Goal: Task Accomplishment & Management: Manage account settings

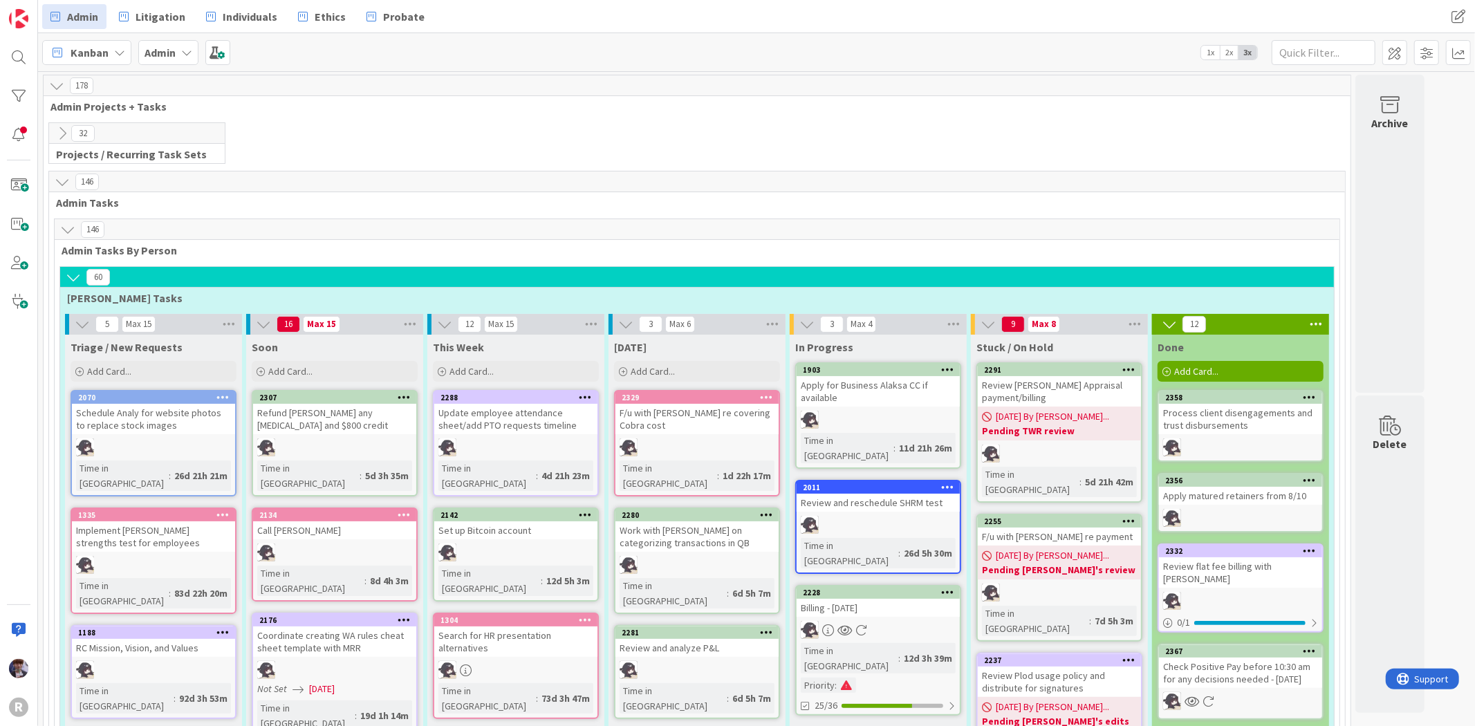
click at [57, 134] on icon at bounding box center [62, 133] width 15 height 15
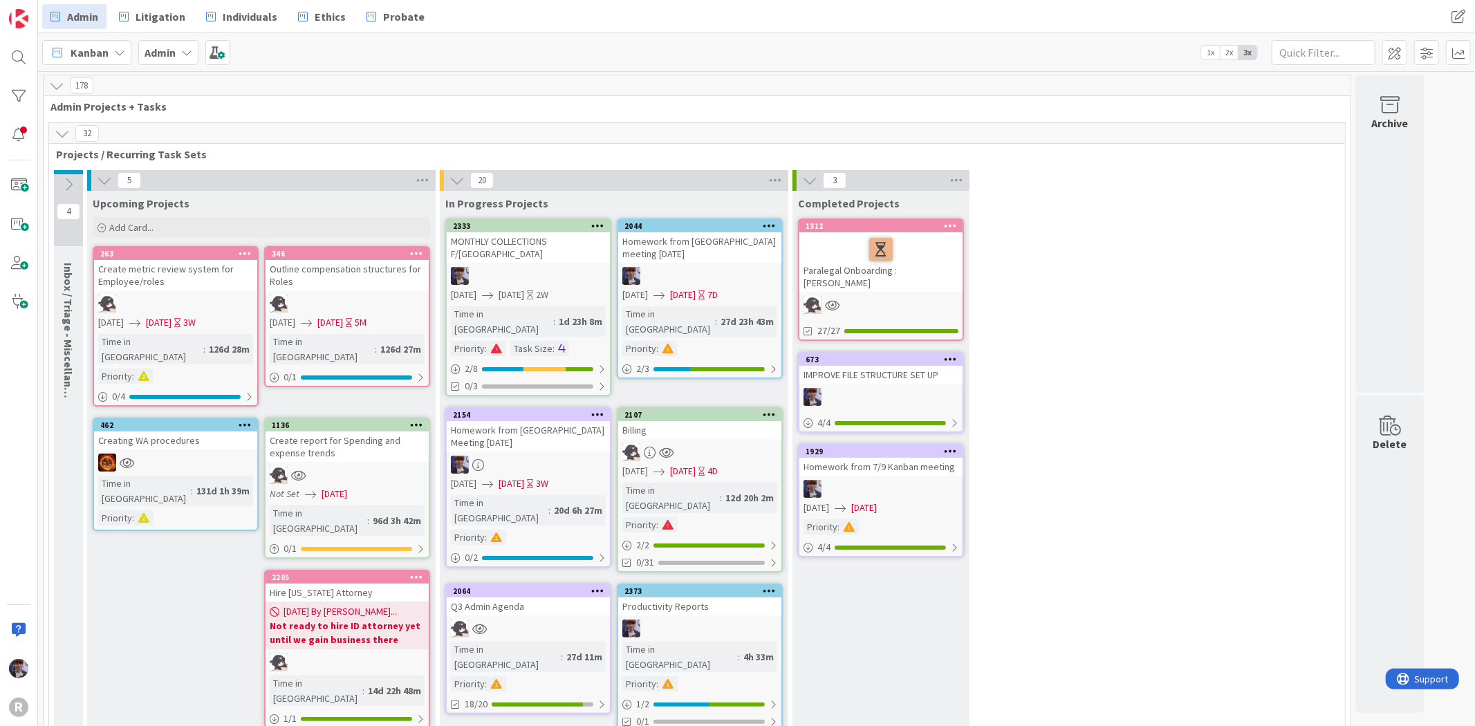
click at [57, 134] on icon at bounding box center [62, 133] width 15 height 15
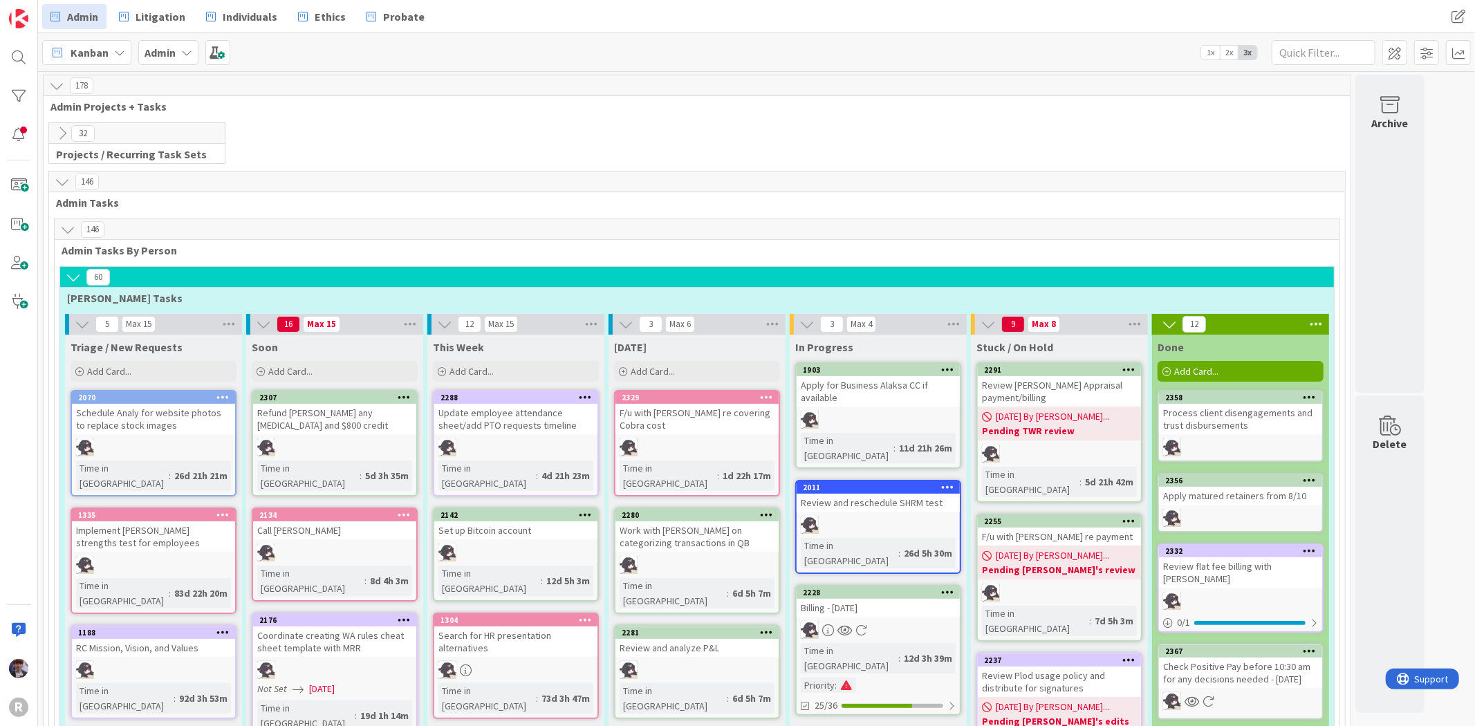
click at [62, 93] on div "178" at bounding box center [697, 85] width 1307 height 21
click at [62, 89] on icon at bounding box center [56, 85] width 15 height 15
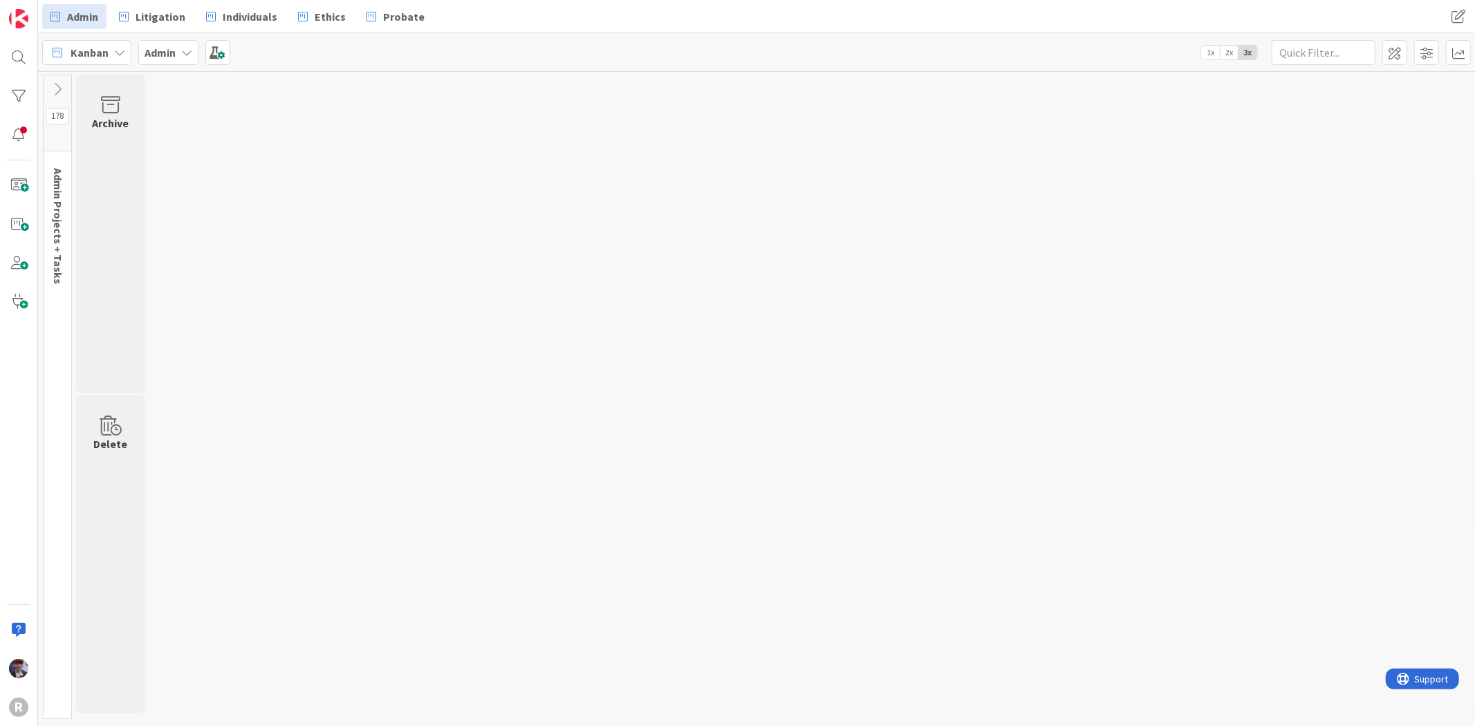
click at [62, 89] on icon at bounding box center [57, 89] width 15 height 15
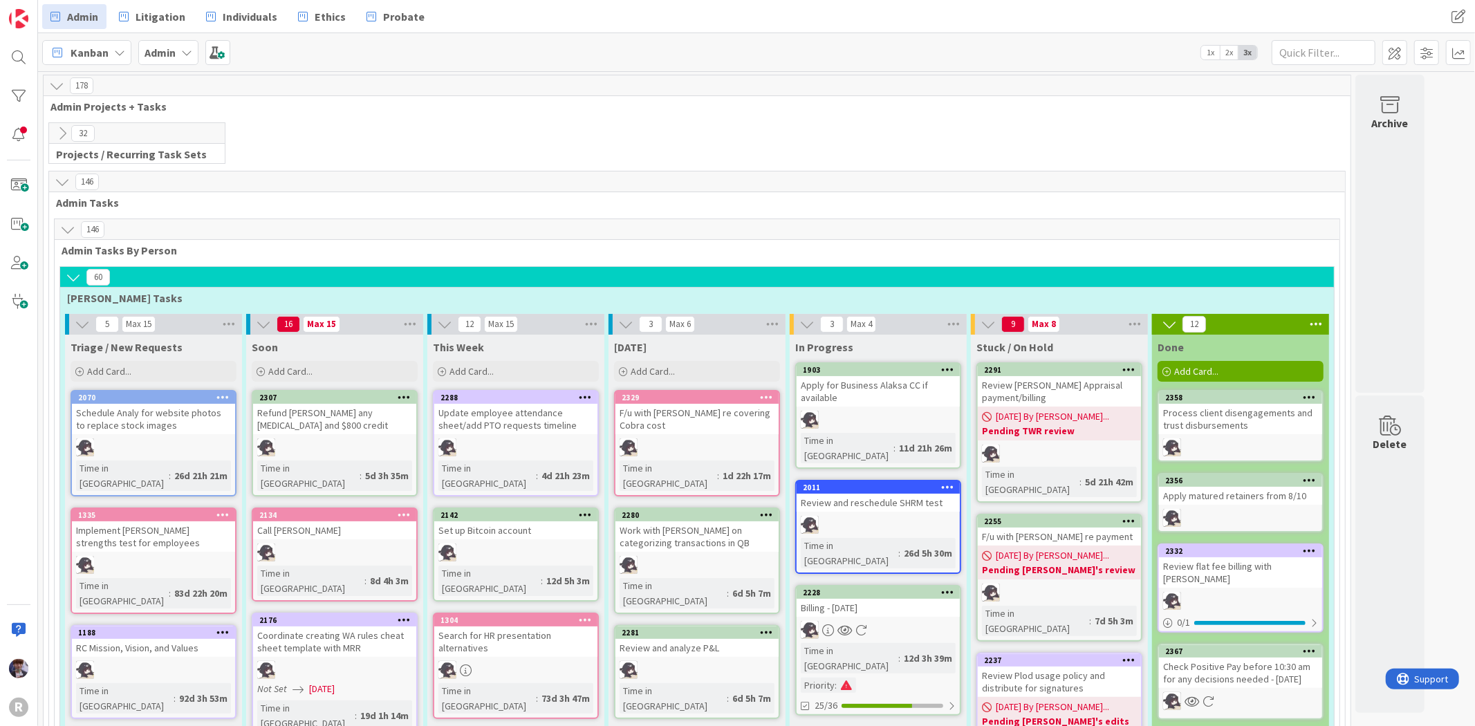
click at [58, 133] on icon at bounding box center [62, 133] width 15 height 15
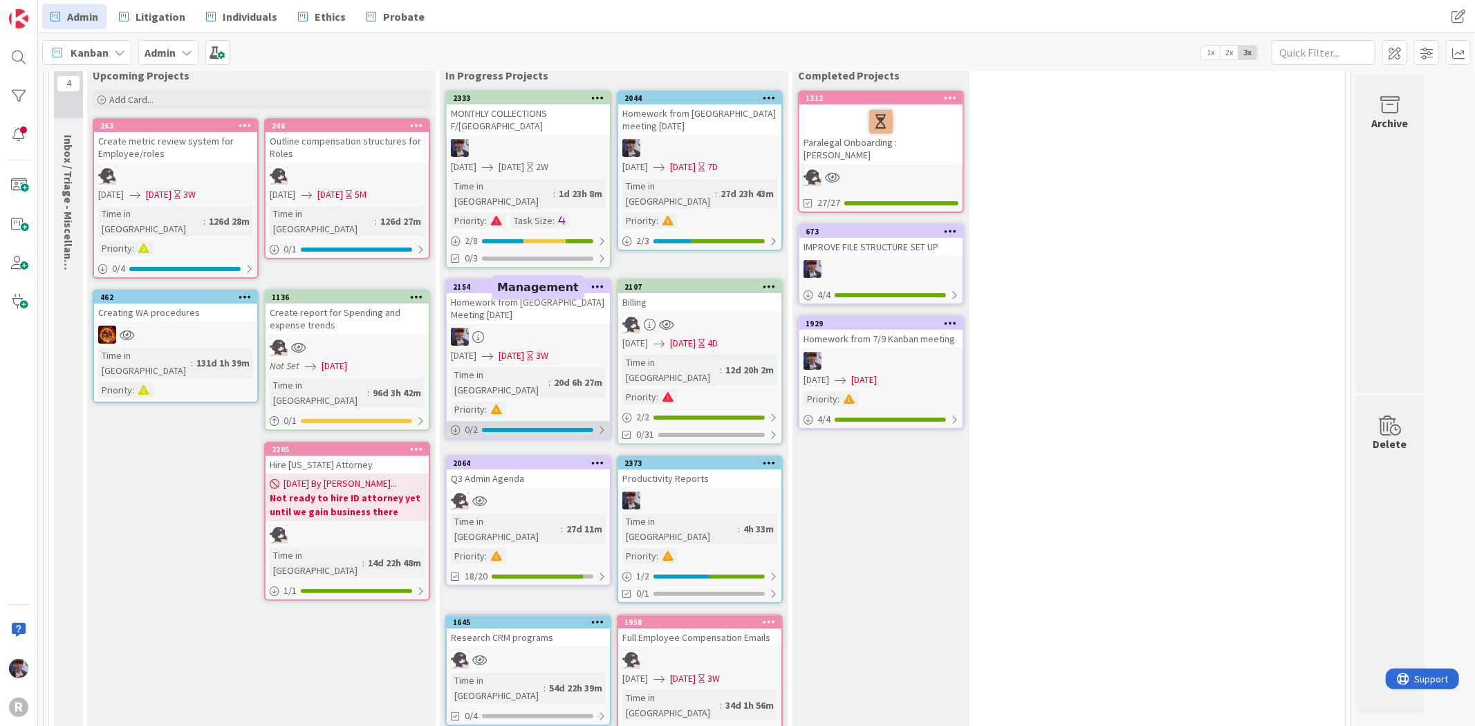
scroll to position [154, 0]
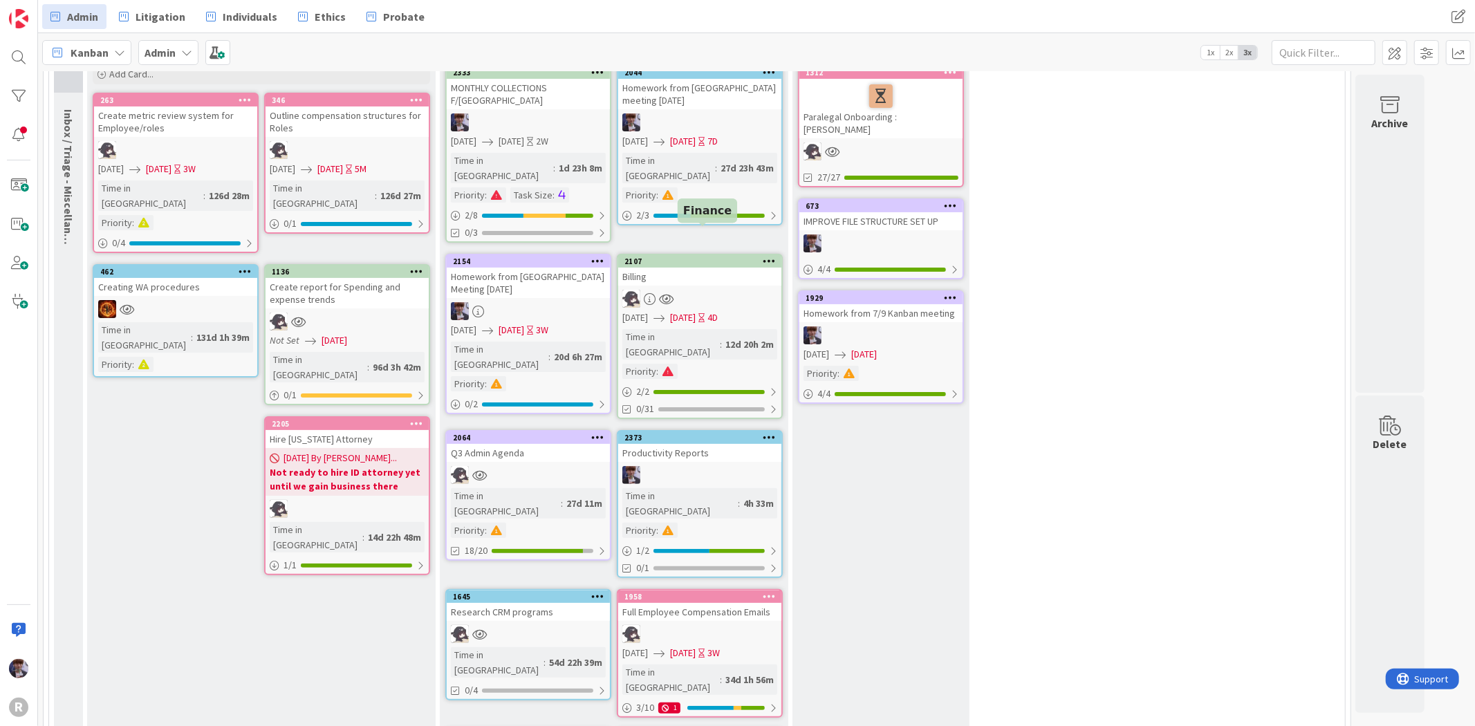
click at [655, 257] on div "2107" at bounding box center [702, 262] width 157 height 10
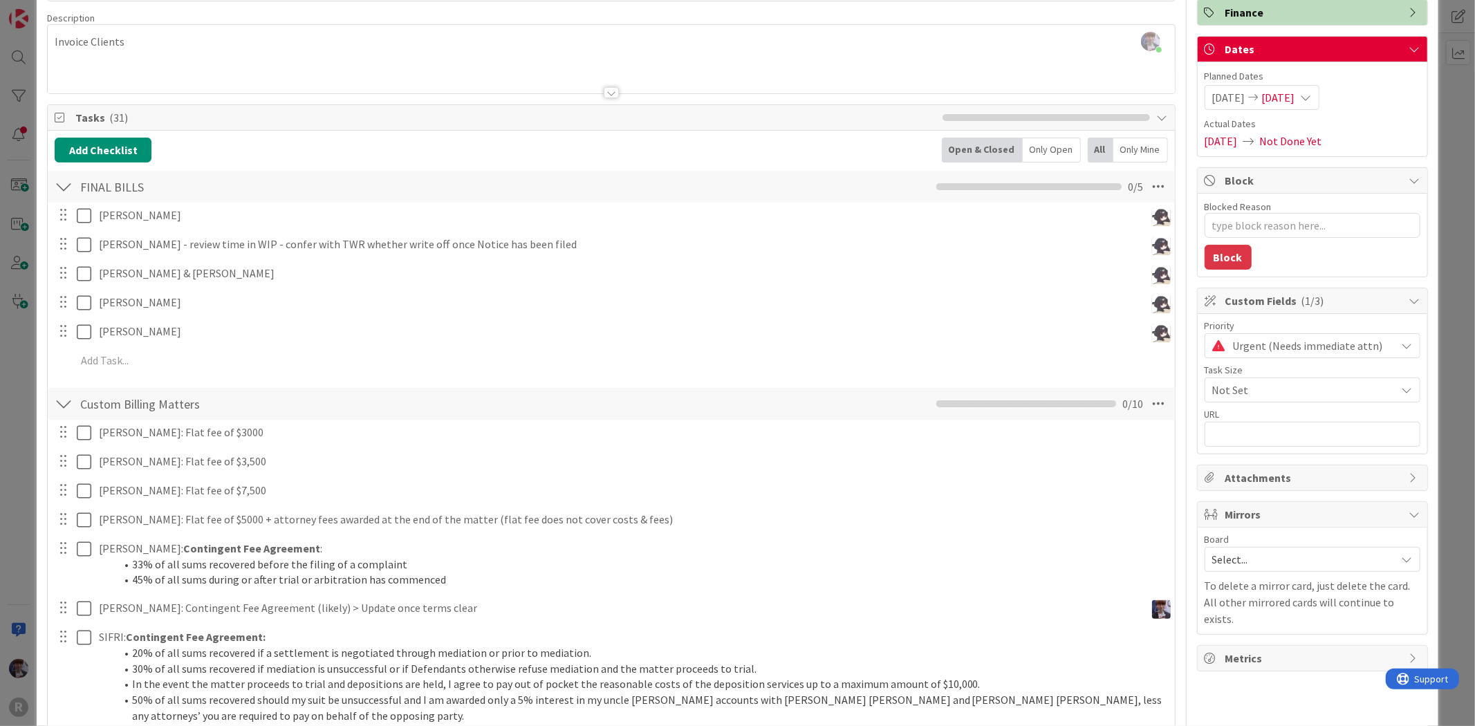
scroll to position [77, 0]
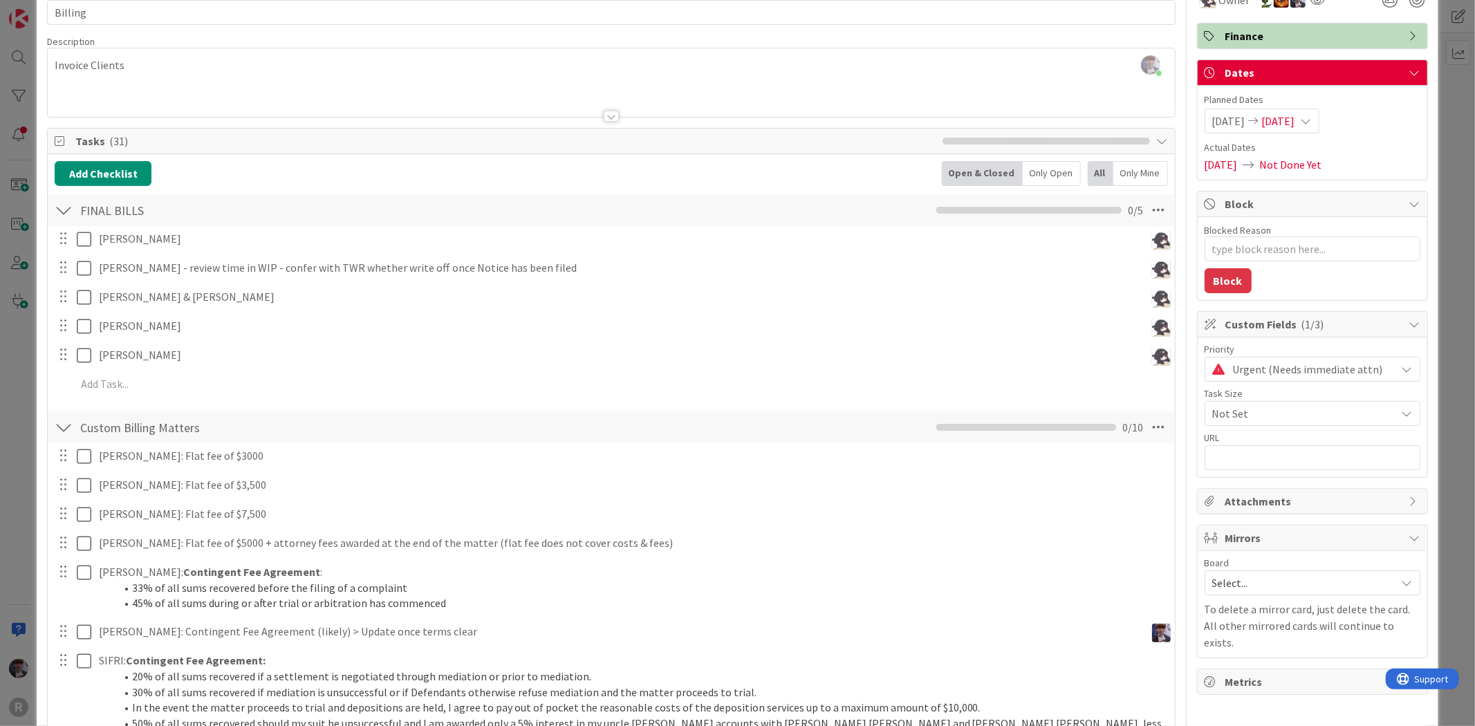
click at [26, 335] on div "ID 2107 Admin In Progress Projects Title 7 / 128 Billing Description [PERSON_NA…" at bounding box center [737, 363] width 1475 height 726
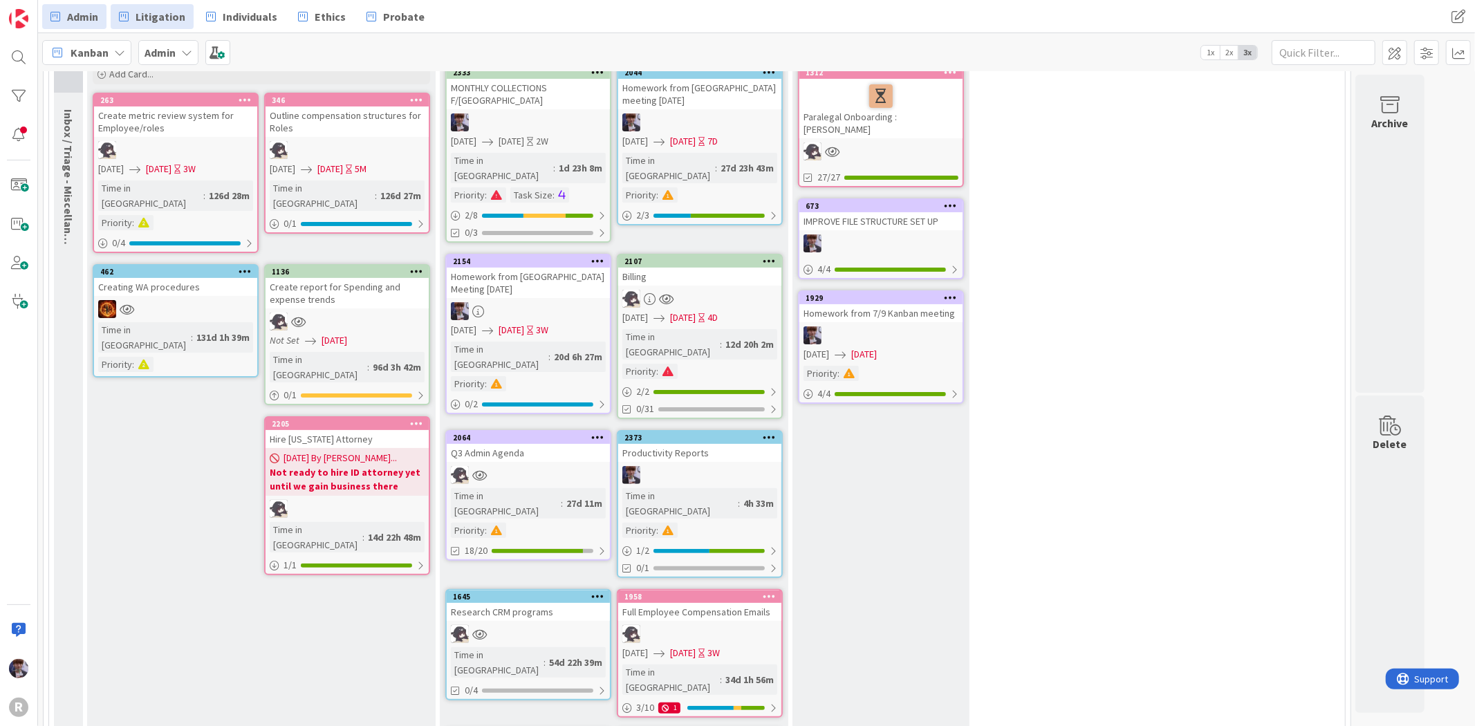
click at [149, 8] on span "Litigation" at bounding box center [161, 16] width 50 height 17
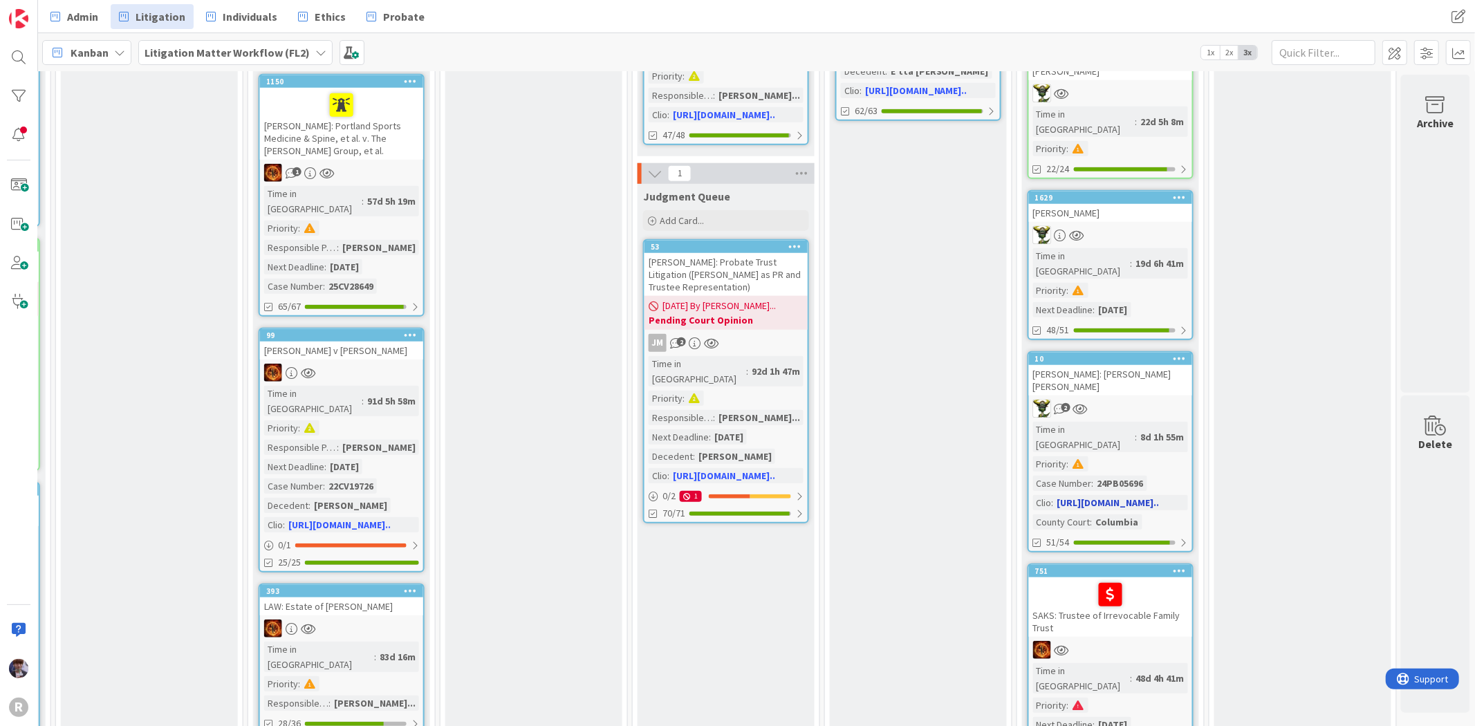
scroll to position [999, 1323]
click at [1121, 399] on div "2" at bounding box center [1110, 408] width 163 height 18
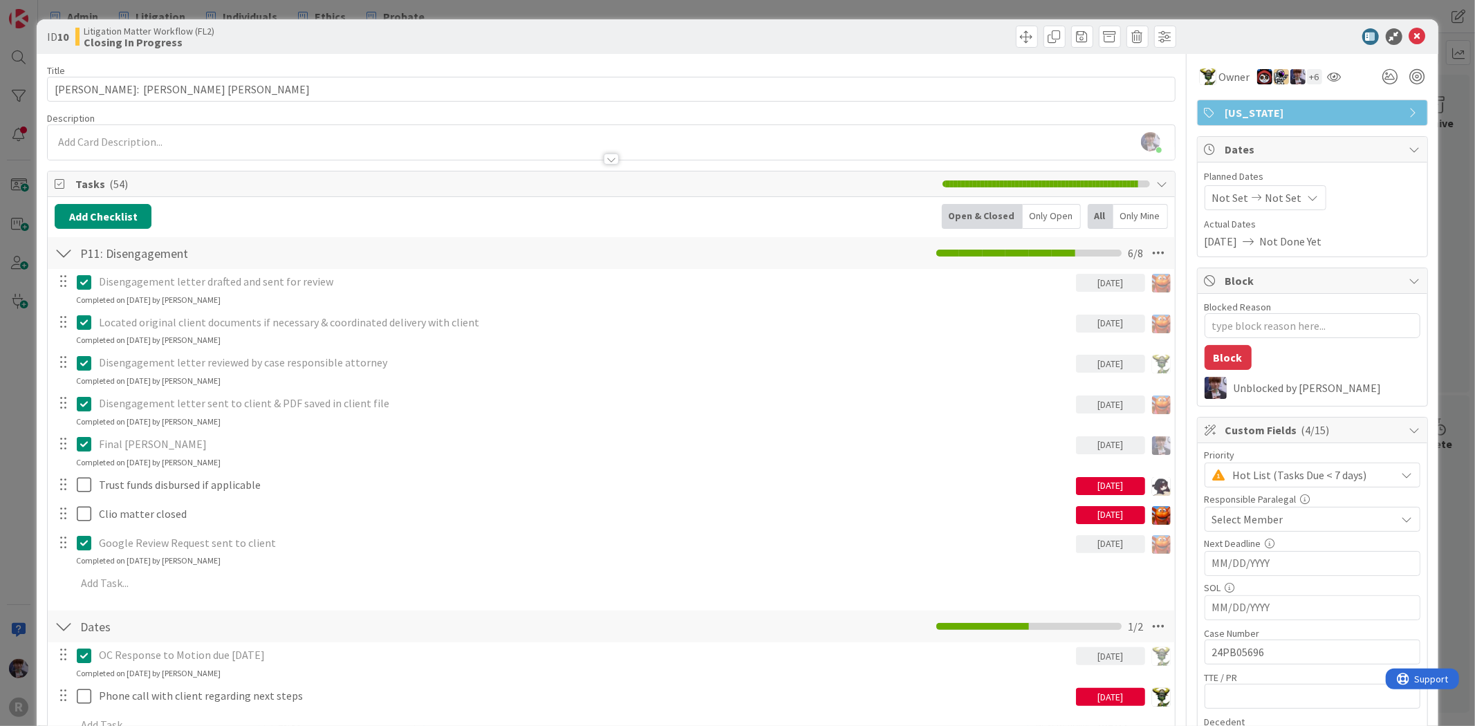
click at [16, 402] on div "ID 10 Litigation Matter Workflow (FL2) Closing In Progress Title 31 / 128 [PERS…" at bounding box center [737, 363] width 1475 height 726
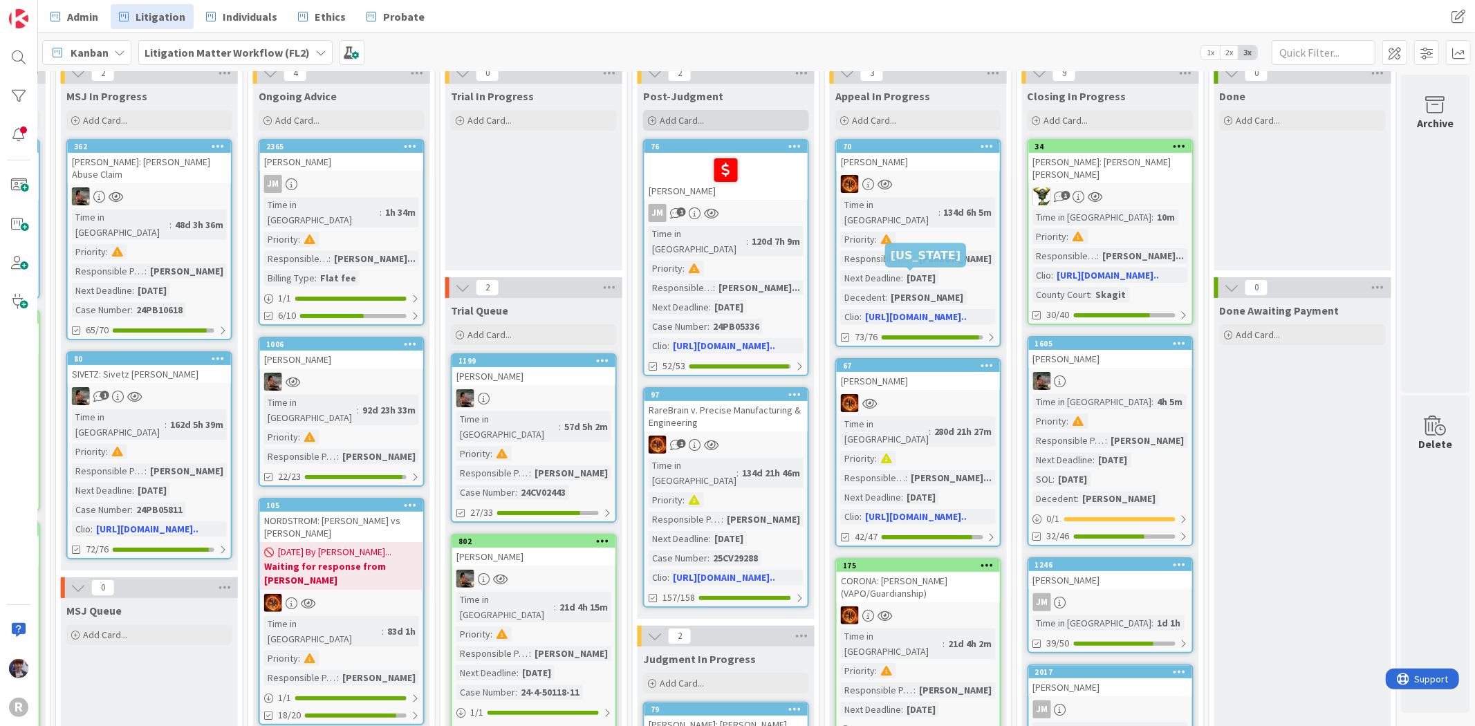
scroll to position [0, 1323]
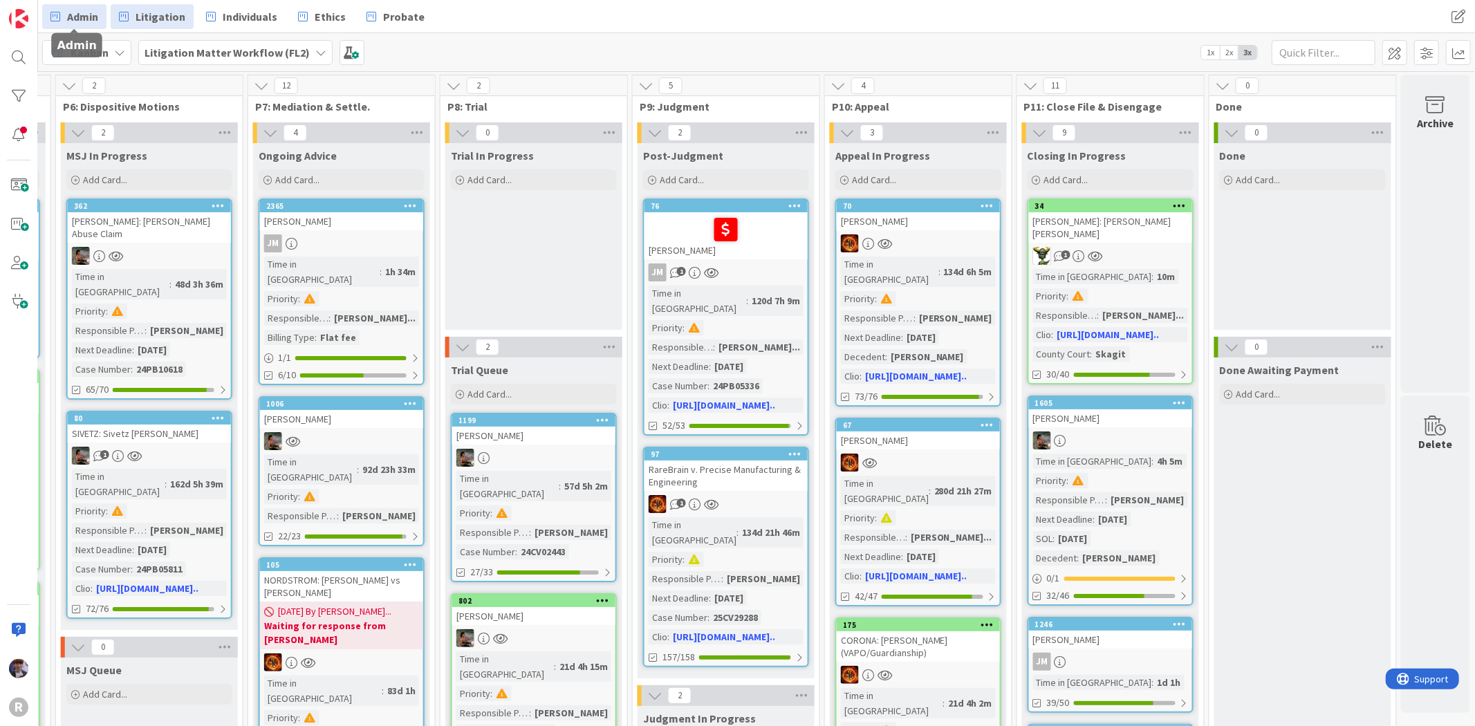
click at [88, 19] on span "Admin" at bounding box center [82, 16] width 31 height 17
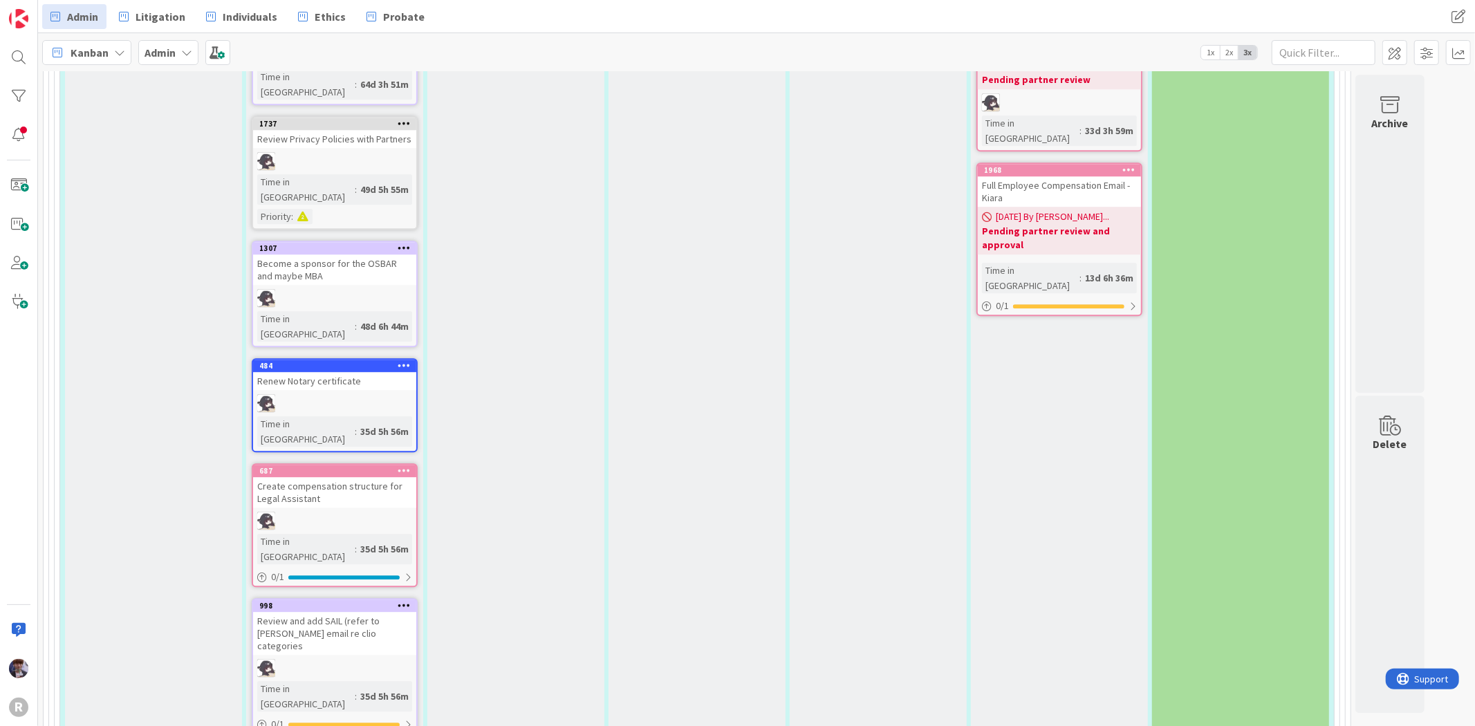
scroll to position [3453, 0]
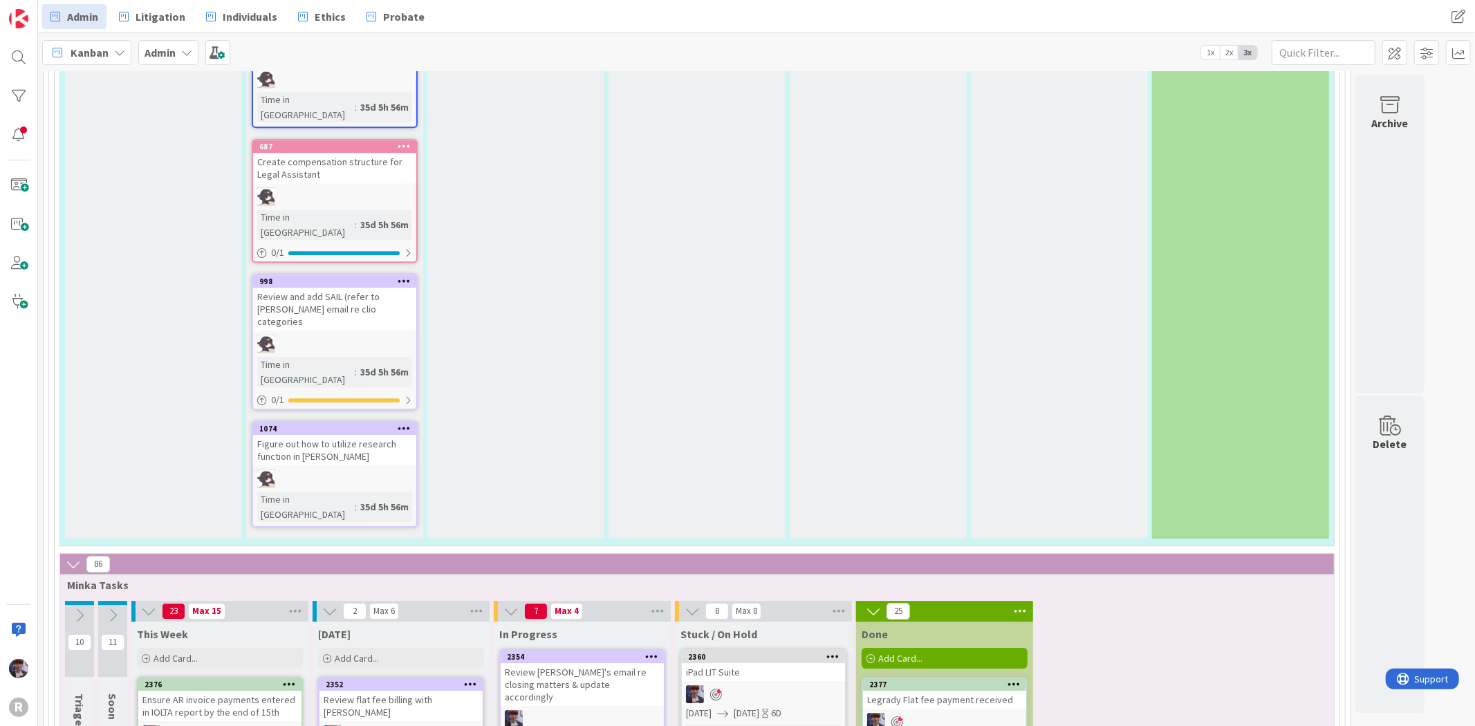
click at [425, 691] on div "Review flat fee billing with [PERSON_NAME]" at bounding box center [400, 706] width 163 height 30
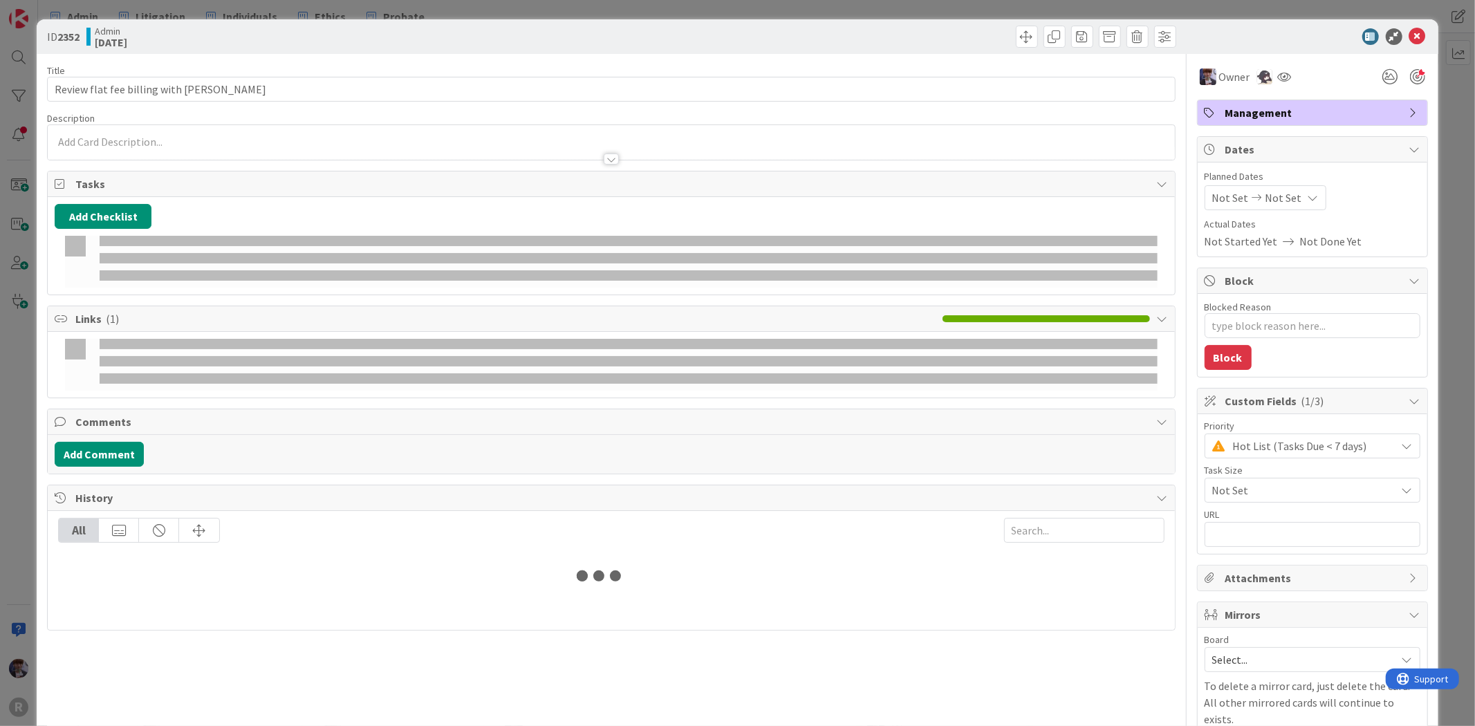
type textarea "x"
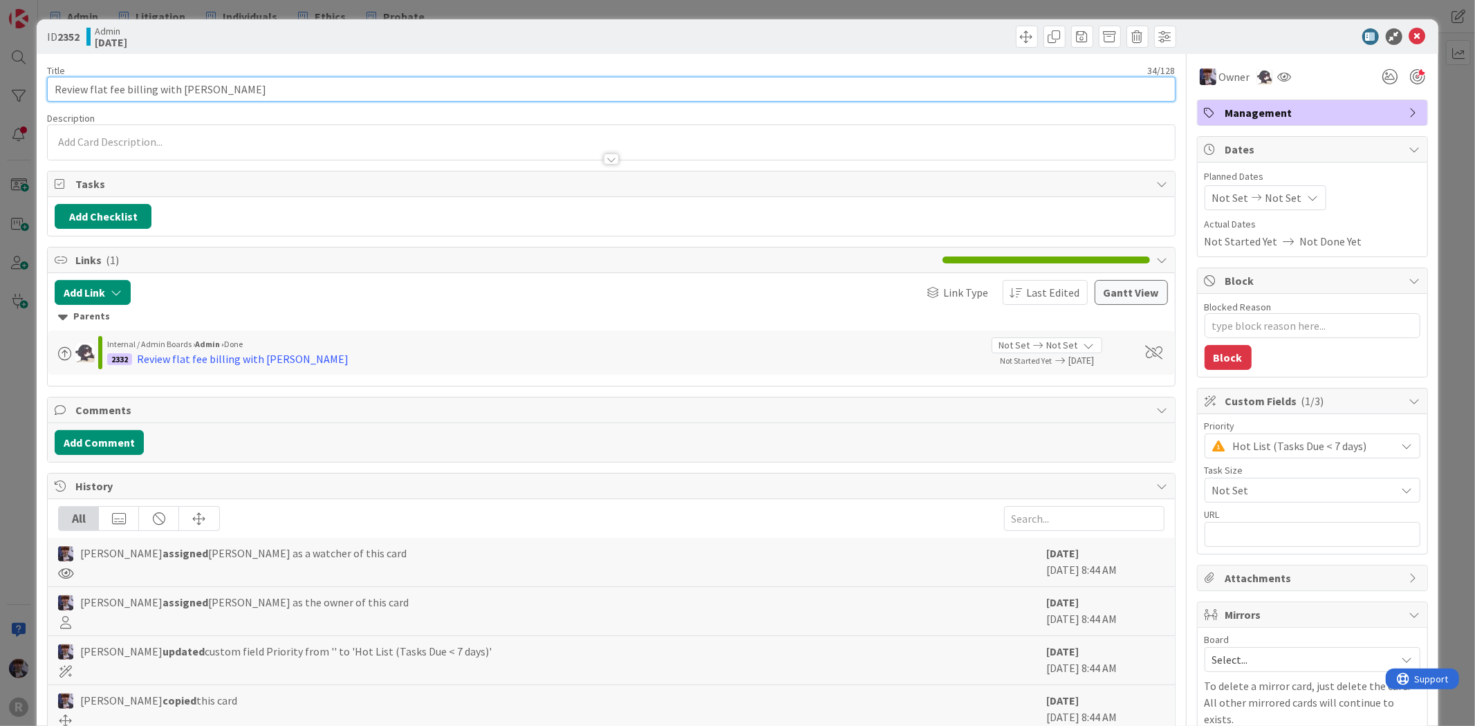
click at [264, 90] on input "Review flat fee billing with [PERSON_NAME]" at bounding box center [611, 89] width 1128 height 25
type input "Review flat fee billing with [PERSON_NAME] & fix [PERSON_NAME]"
type textarea "x"
type input "Review flat fee billing with [PERSON_NAME] & fix Clio bill the"
type textarea "x"
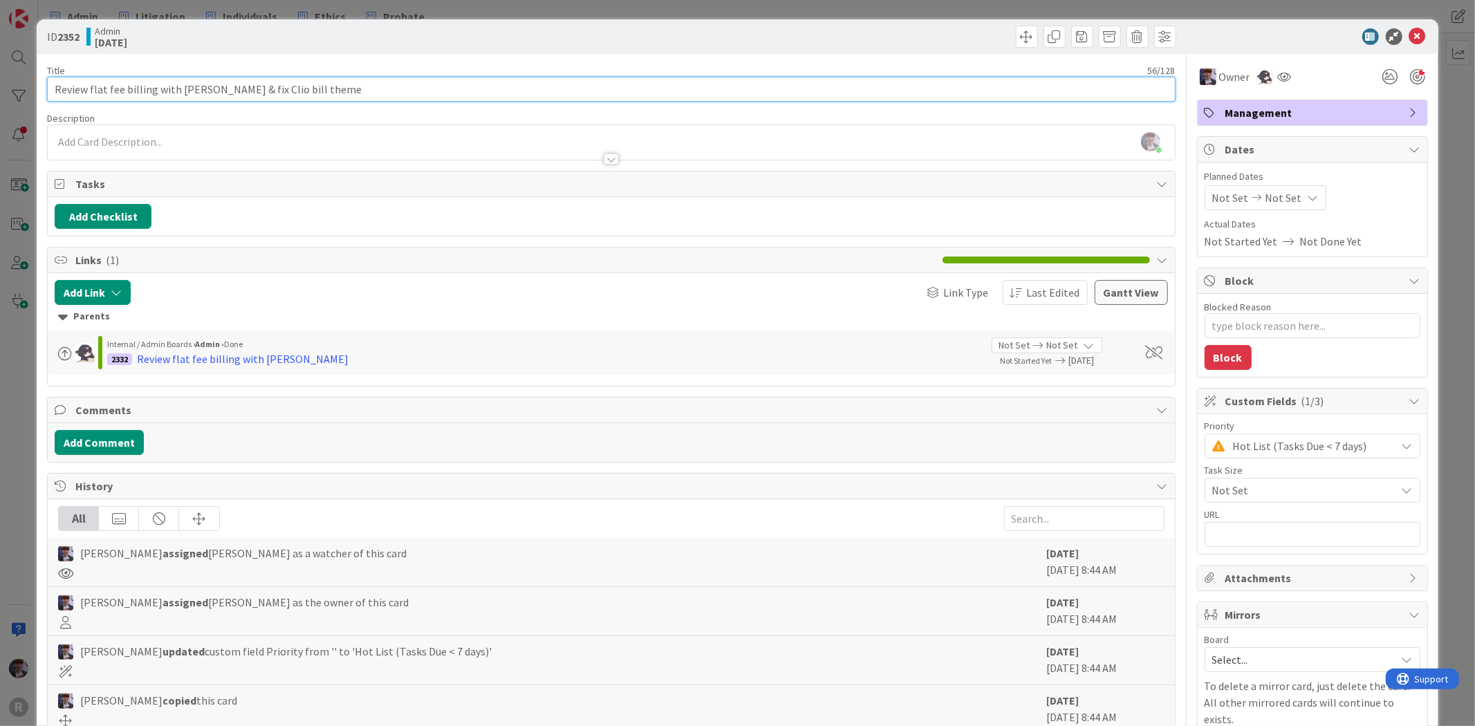
type input "Review flat fee billing with [PERSON_NAME] & fix Clio bill themes"
type textarea "x"
type input "Review flat fee billing with [PERSON_NAME] & fix Clio bill themes"
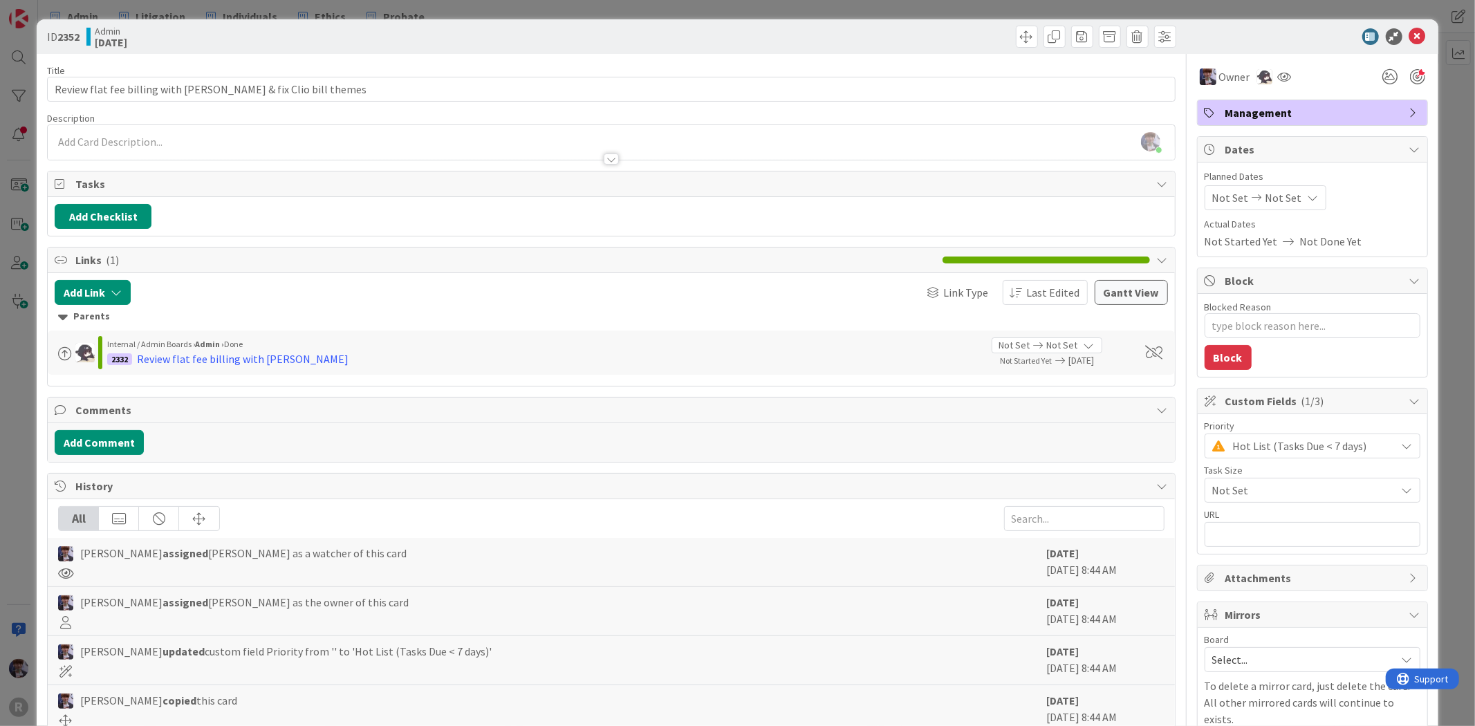
click at [1458, 102] on div "ID 2352 Admin [DATE] Title 57 / 128 Review flat fee billing with [PERSON_NAME] …" at bounding box center [737, 363] width 1475 height 726
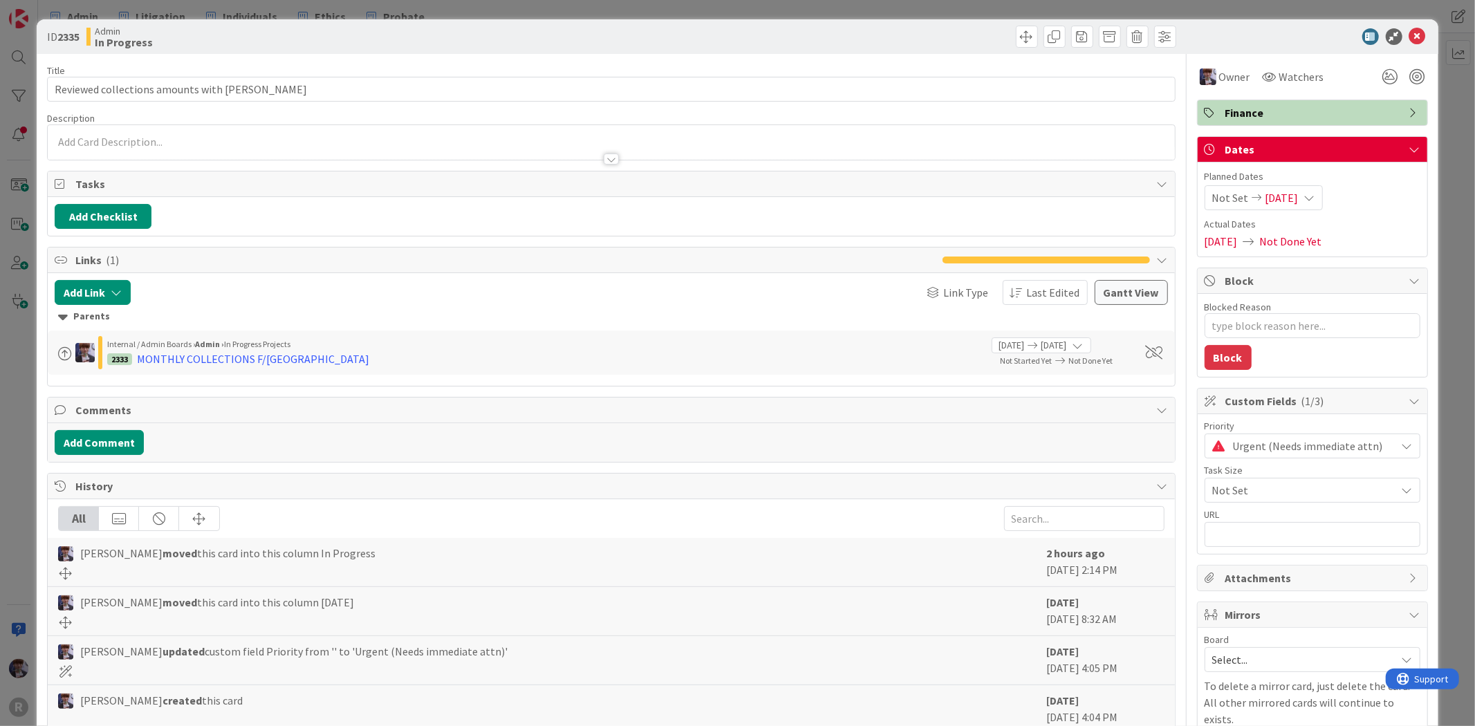
click at [1297, 306] on div "Blocked Reason 0 / 256" at bounding box center [1313, 307] width 216 height 12
click at [1297, 323] on textarea "Blocked Reason" at bounding box center [1313, 325] width 216 height 25
type textarea "x"
type textarea "w"
type textarea "x"
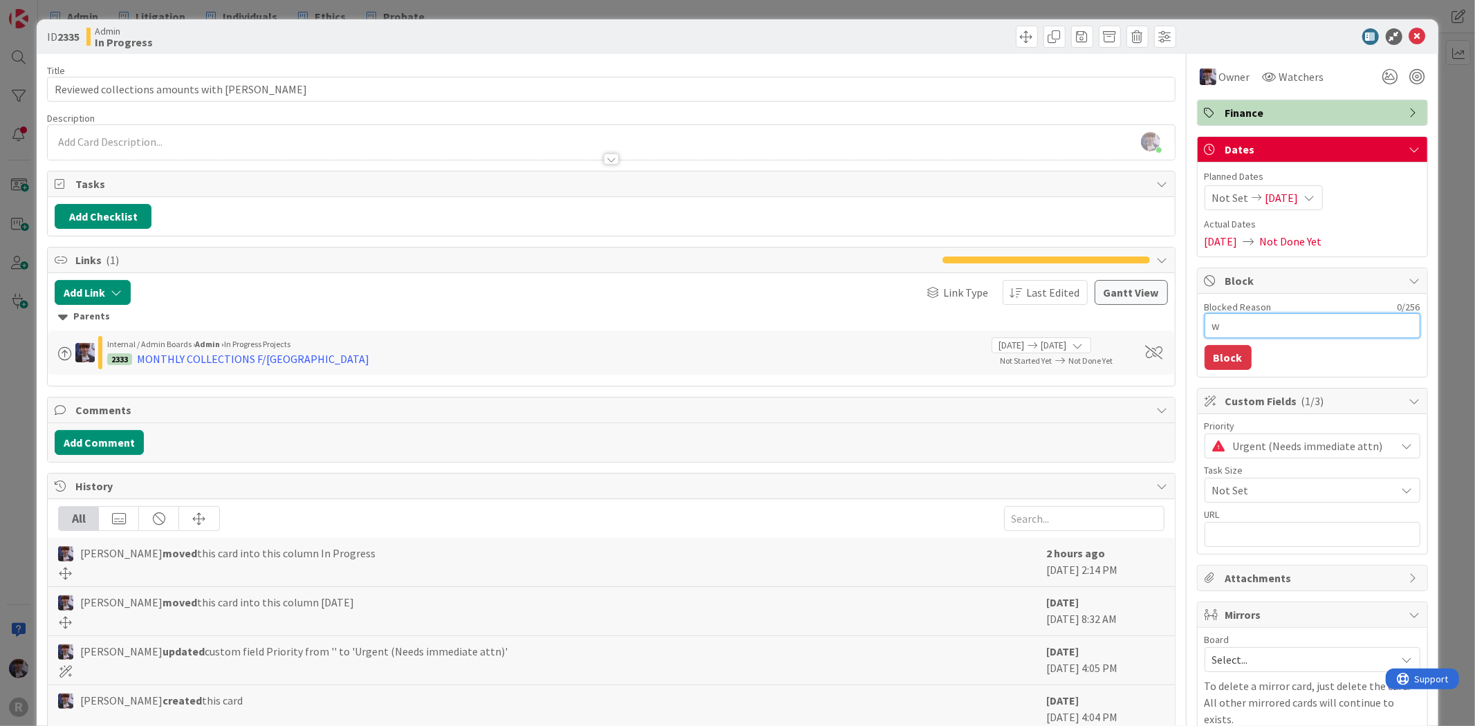
type textarea "wa"
type textarea "x"
type textarea "wai"
type textarea "x"
type textarea "wait"
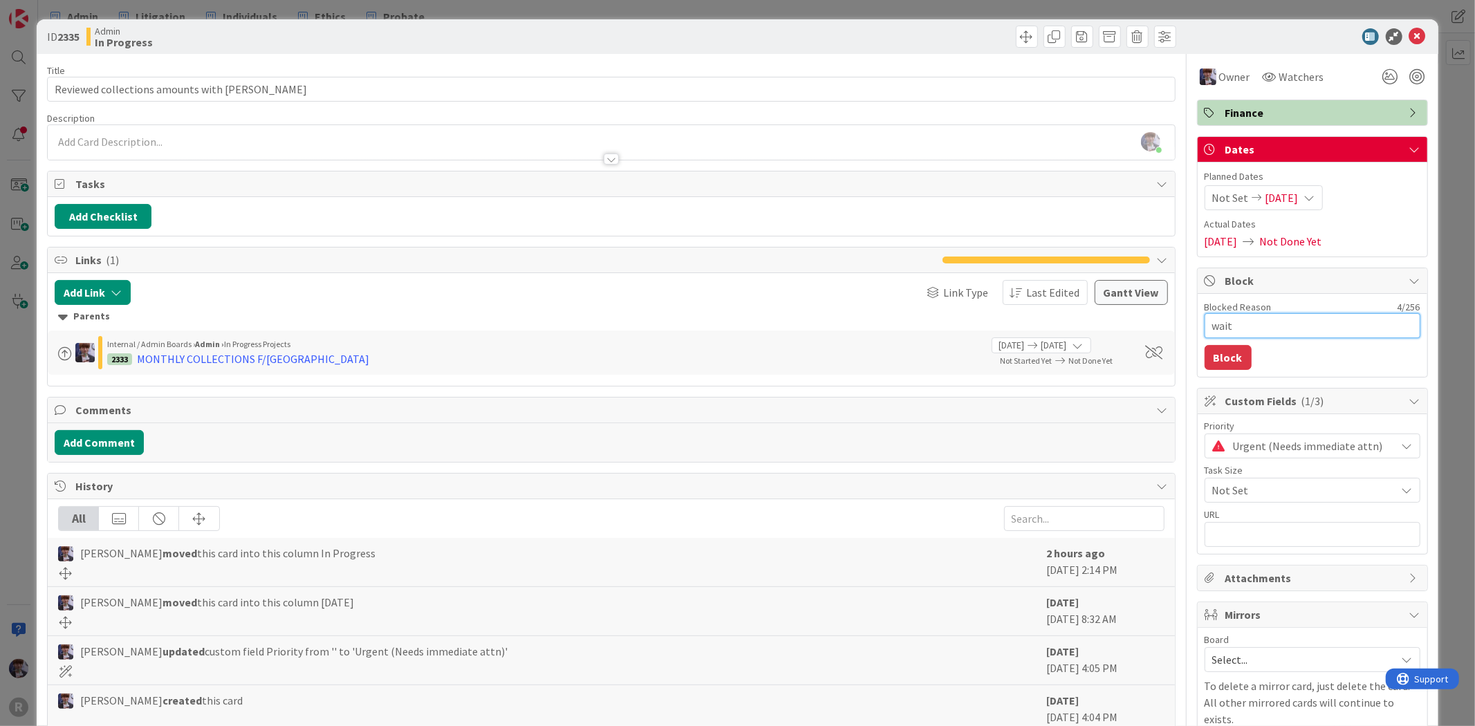
type textarea "x"
type textarea "waiti"
type textarea "x"
type textarea "waitin"
type textarea "x"
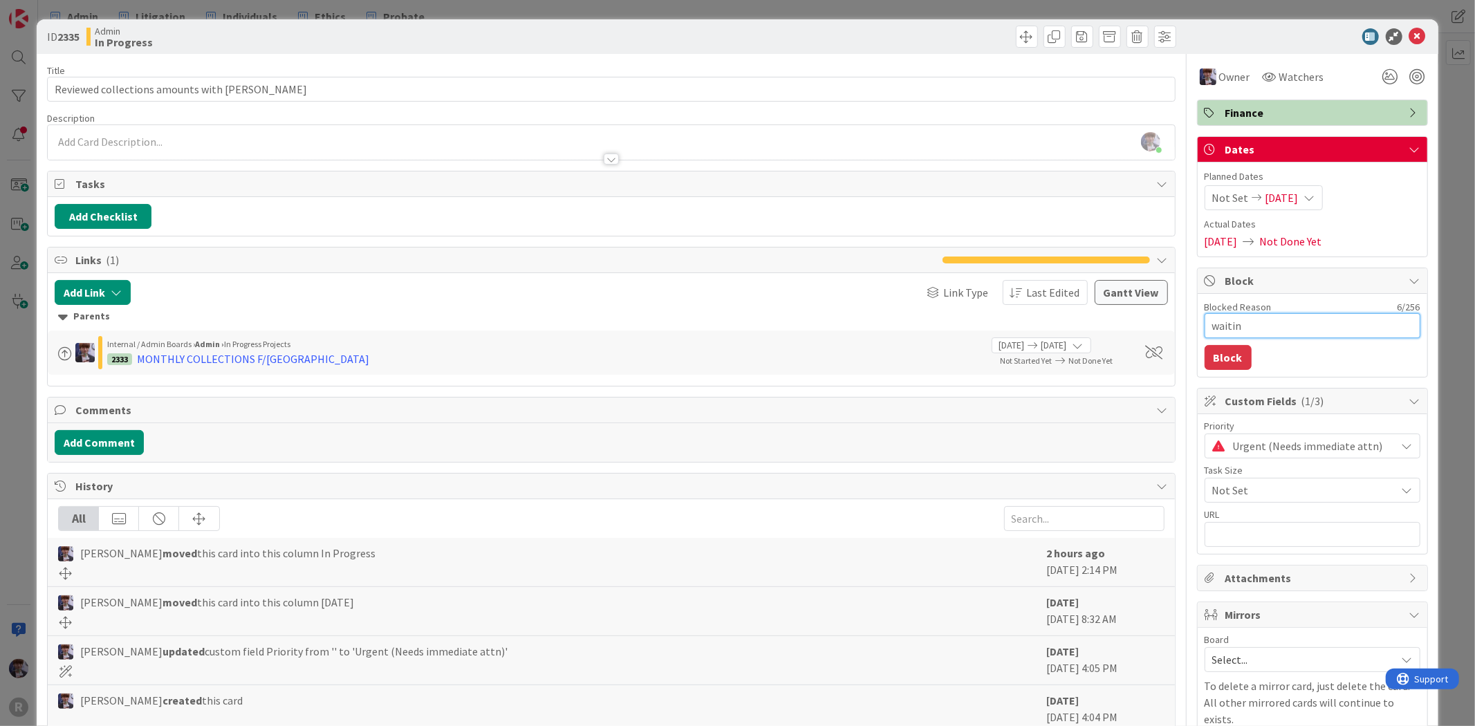
type textarea "waiting"
type textarea "x"
type textarea "waiting"
type textarea "x"
type textarea "waiting f"
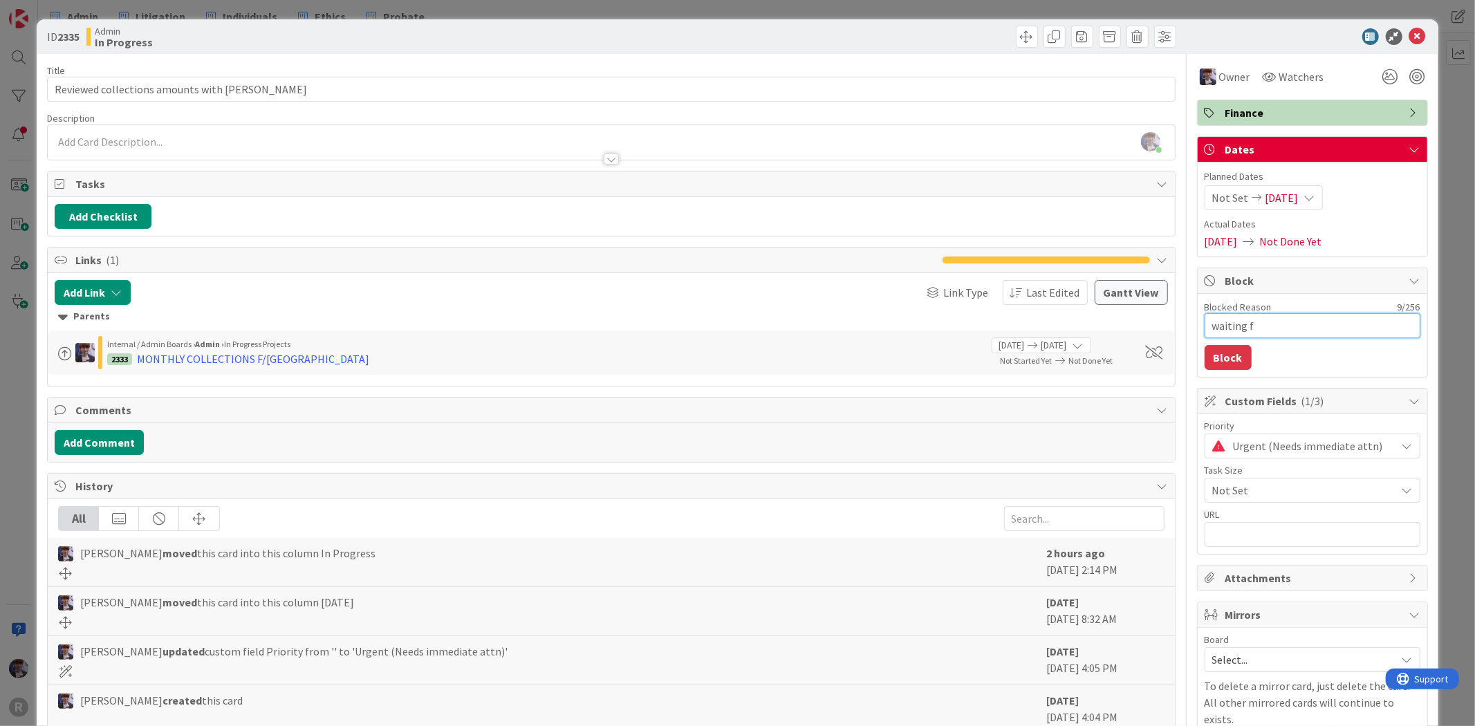
type textarea "x"
type textarea "waiting for"
type textarea "x"
type textarea "waiting for"
type textarea "x"
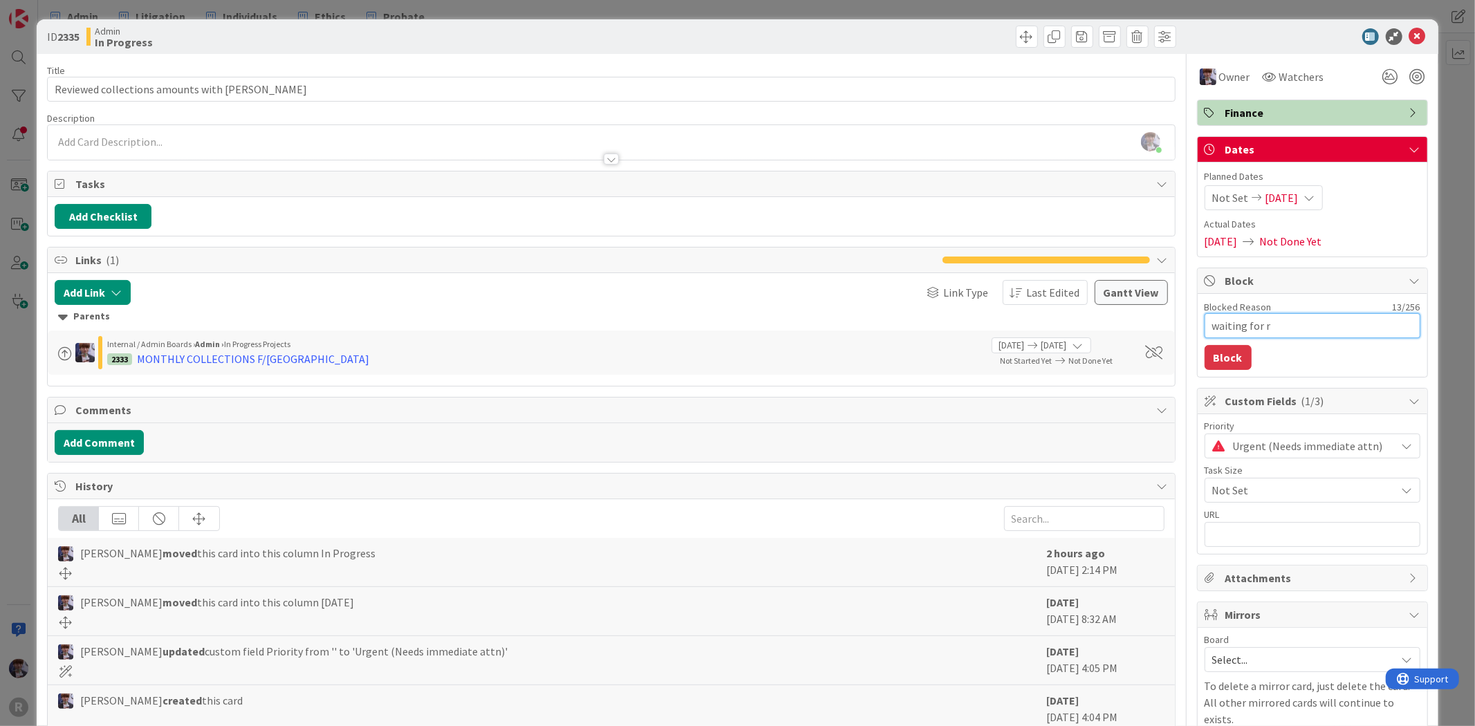
type textarea "waiting for re"
type textarea "x"
type textarea "waiting for rer"
type textarea "x"
type textarea "waiting for re"
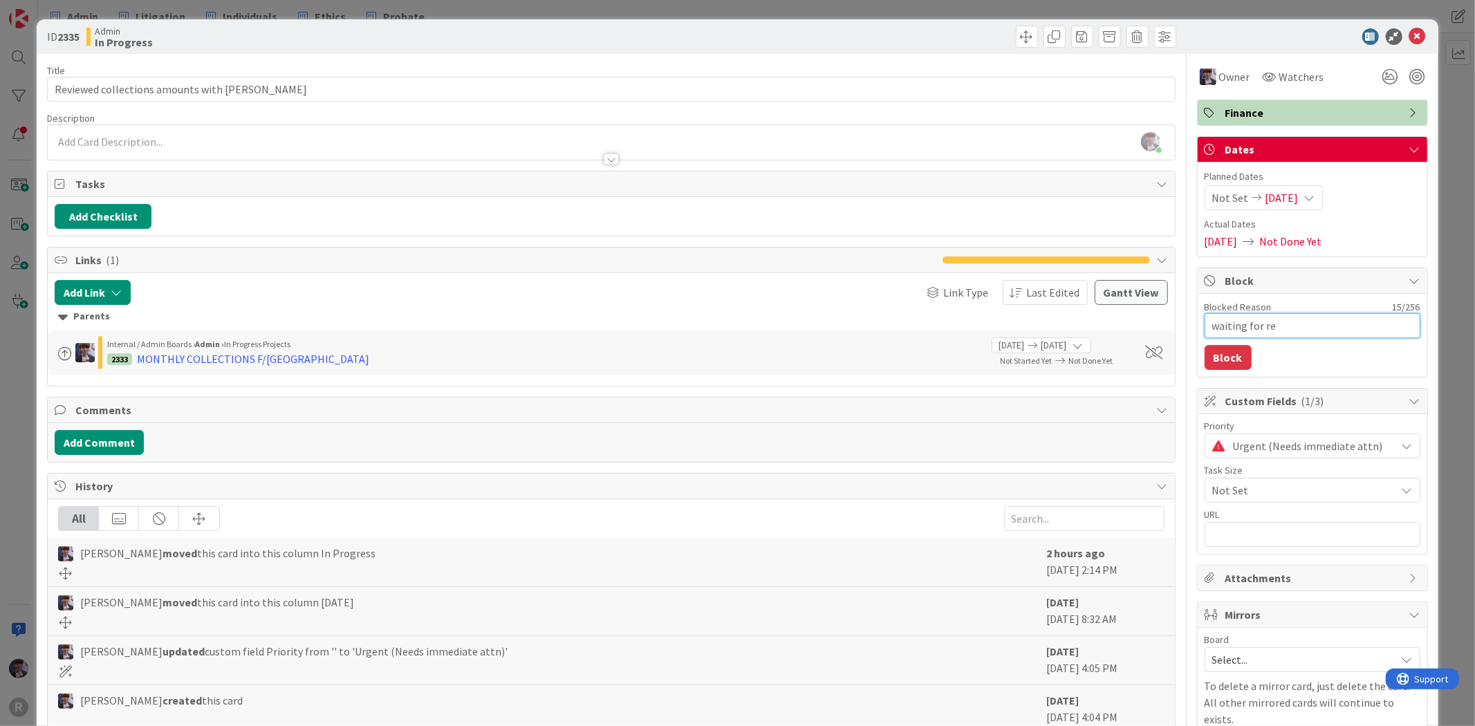
type textarea "x"
type textarea "waiting for r"
type textarea "x"
type textarea "waiting for"
type textarea "x"
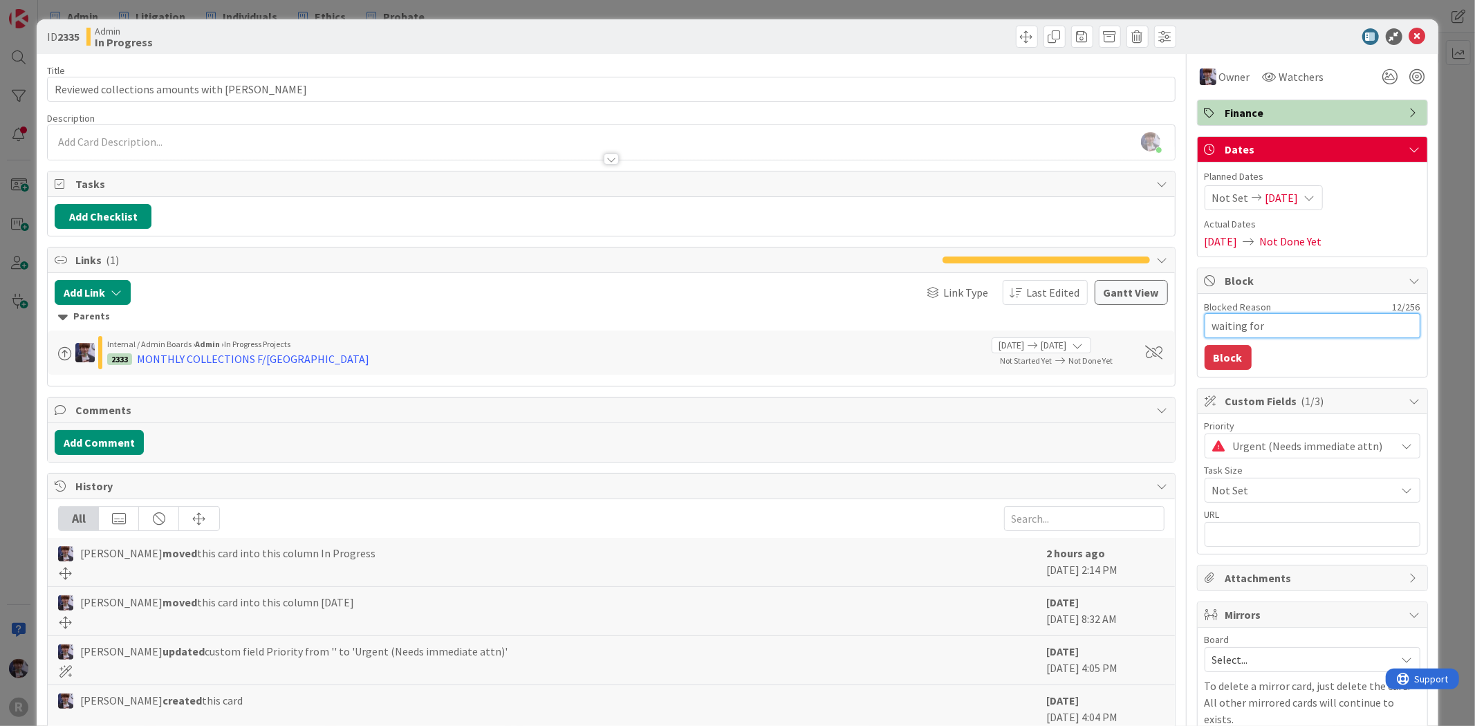
type textarea "waiting for M"
type textarea "x"
type textarea "waiting for MR"
type textarea "x"
type textarea "waiting for MRR"
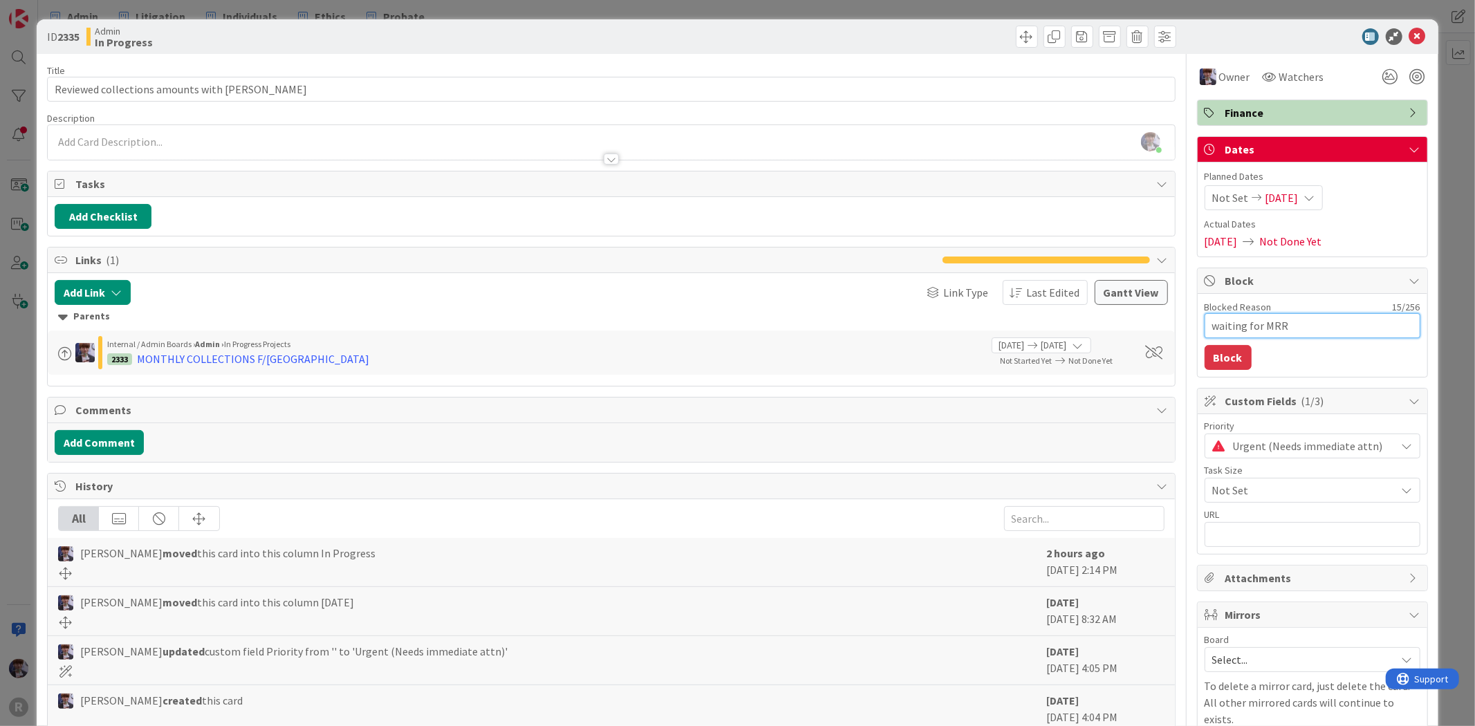
type textarea "x"
type textarea "waiting for MRR"
type textarea "x"
type textarea "waiting for MRR t"
type textarea "x"
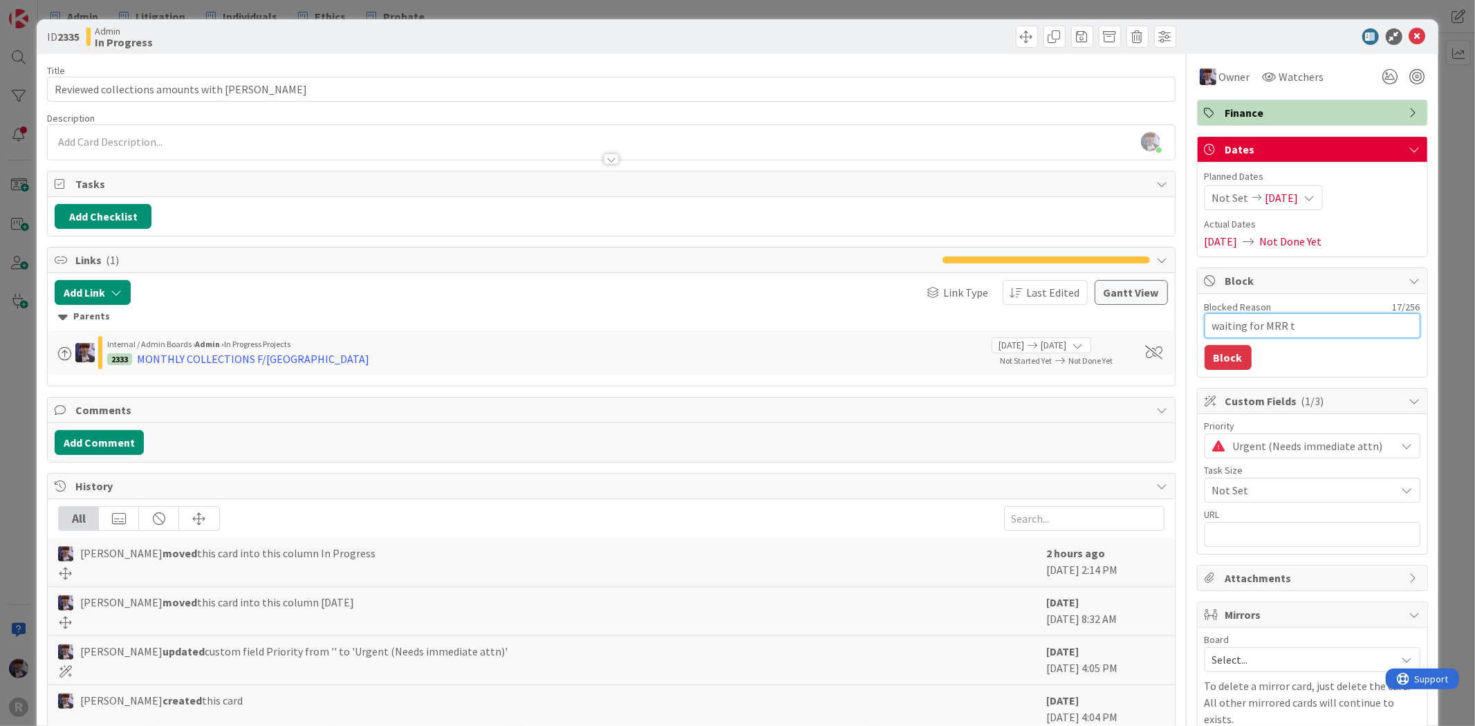
type textarea "waiting for MRR [PERSON_NAME]"
type textarea "x"
type textarea "waiting for MRR t"
type textarea "x"
type textarea "waiting for MRR"
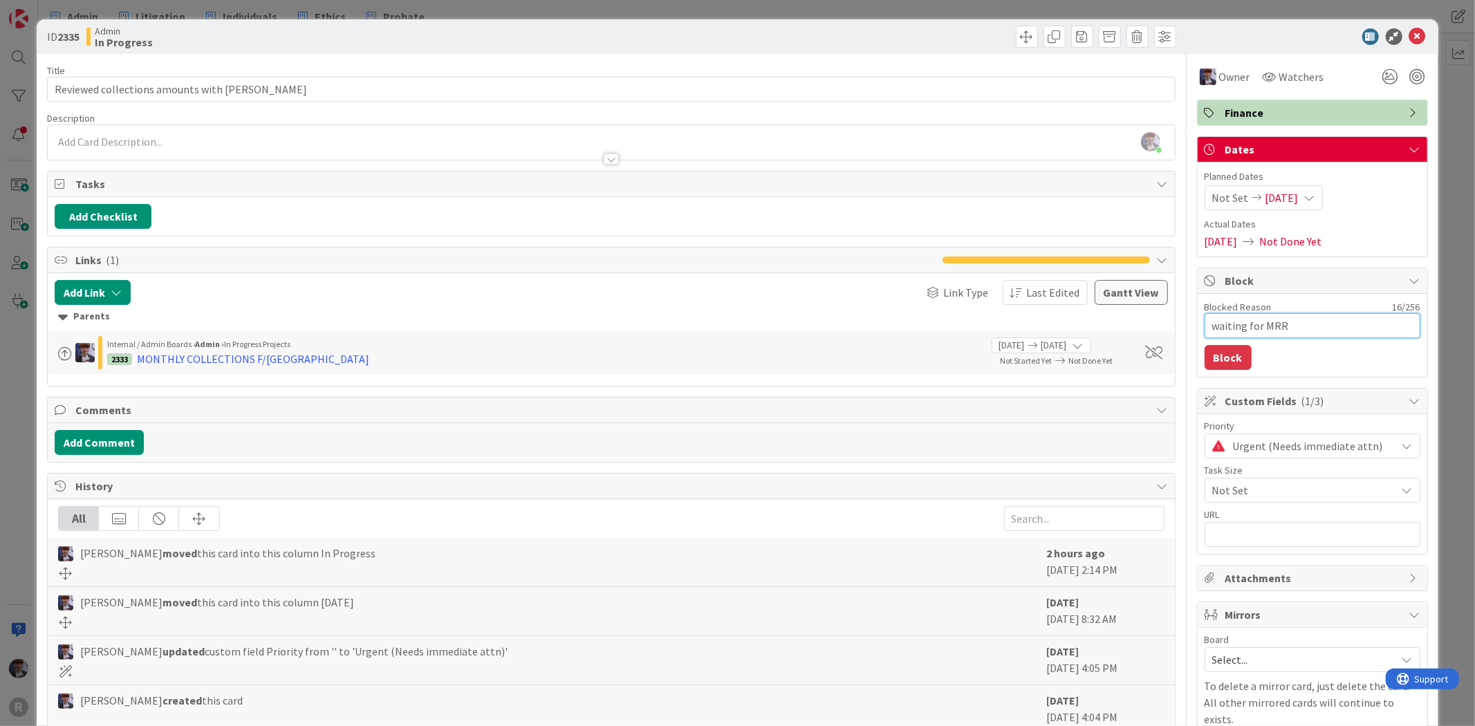
type textarea "x"
type textarea "waiting for MRR"
type textarea "x"
type textarea "waiting for MRR t"
type textarea "x"
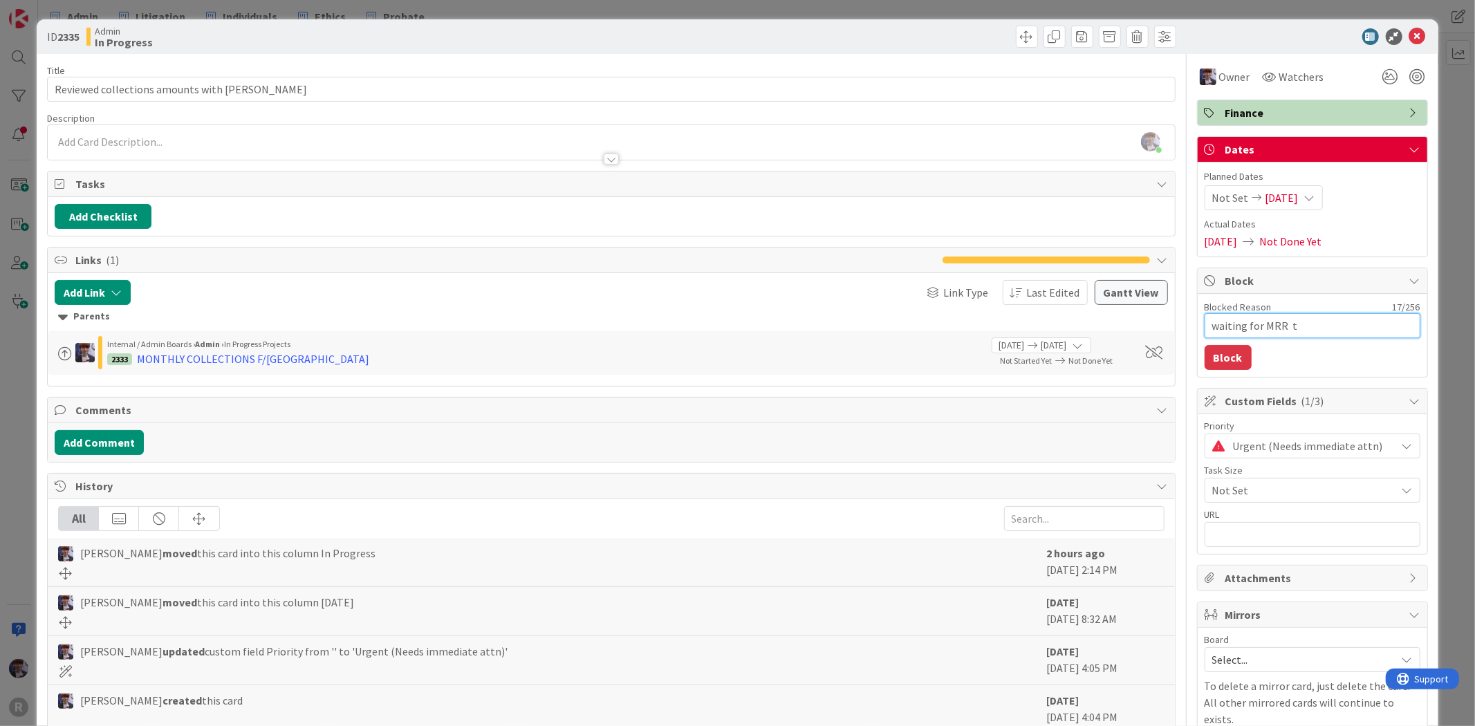
type textarea "waiting for MRR [PERSON_NAME]"
type textarea "x"
type textarea "waiting for MRR [PERSON_NAME]"
type textarea "x"
type textarea "waiting for MRR to r"
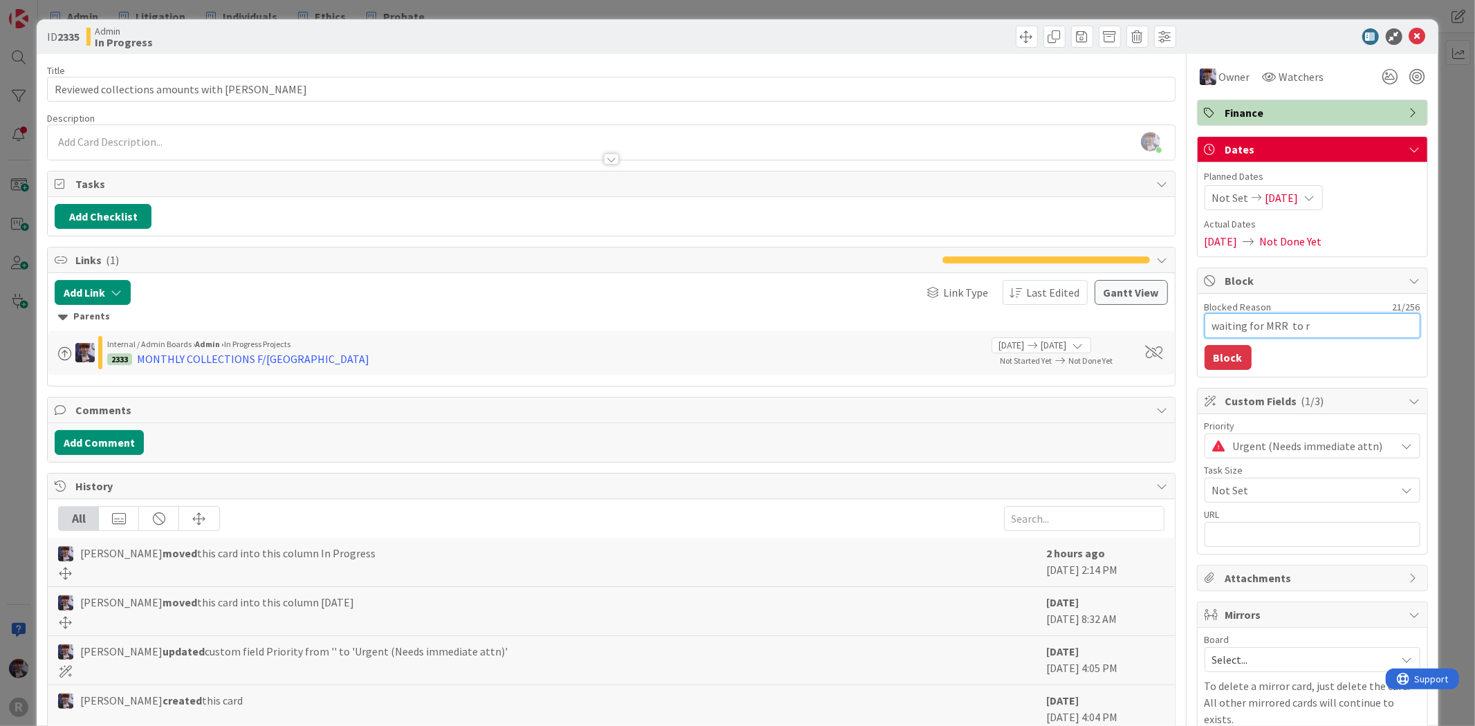
type textarea "x"
type textarea "waiting for MRR to re"
type textarea "x"
type textarea "waiting for MRR to rev"
type textarea "x"
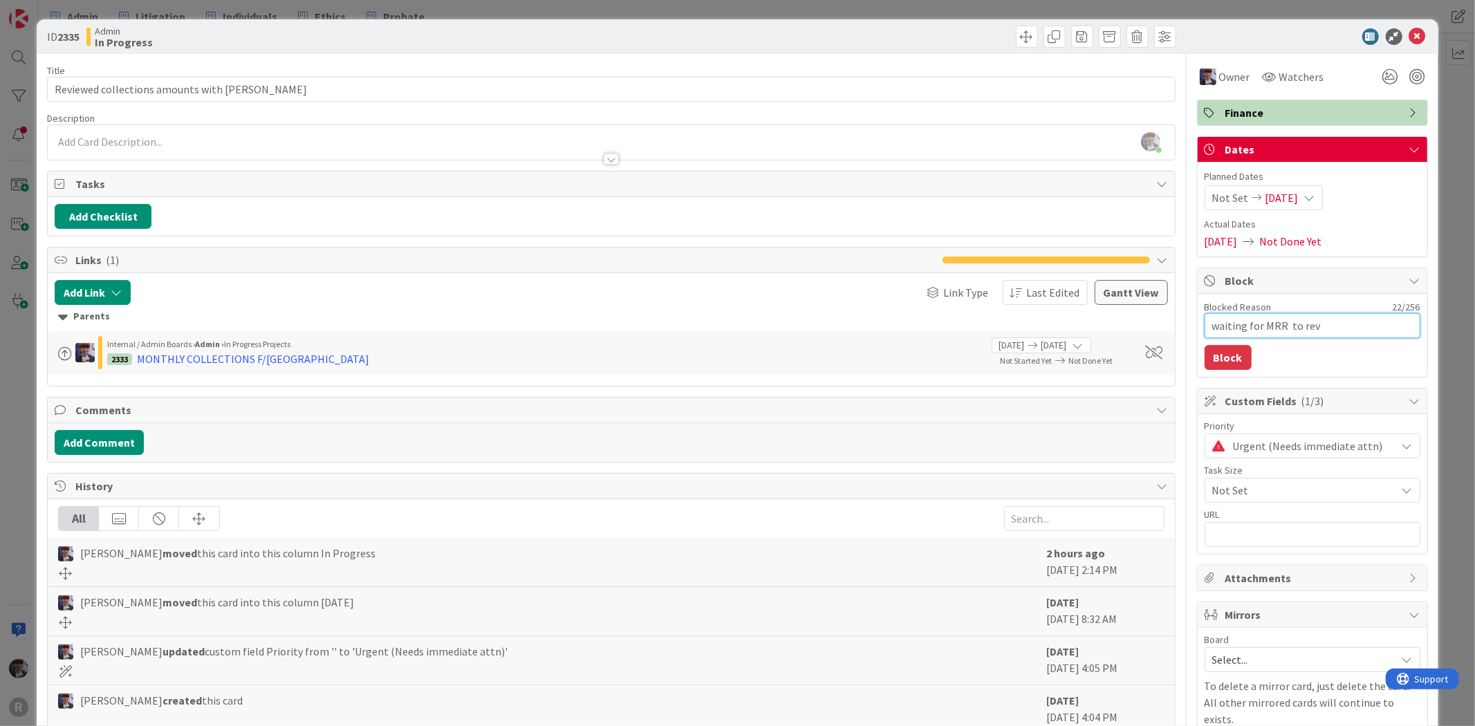
type textarea "waiting for MRR to revi"
type textarea "x"
type textarea "waiting for MRR to revie"
type textarea "x"
type textarea "waiting for MRR to review"
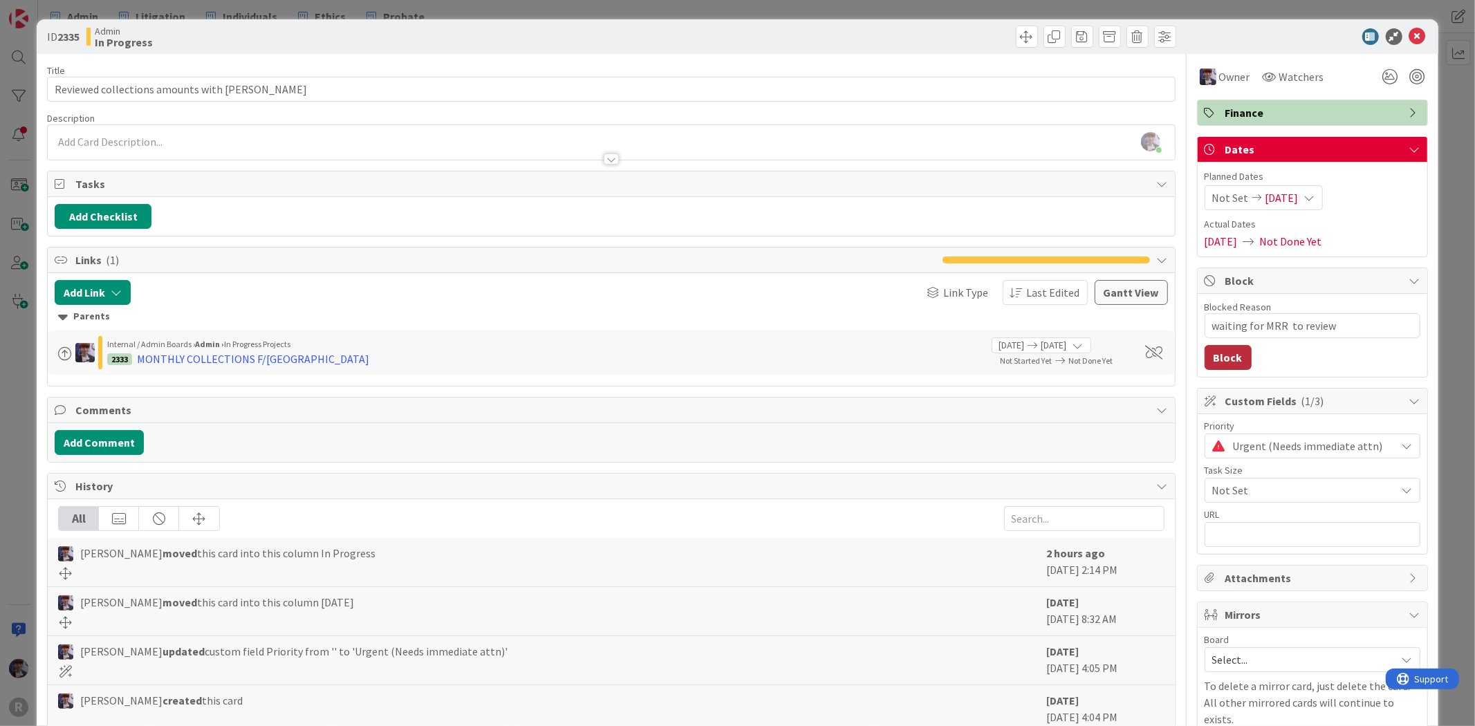
click at [1235, 349] on button "Block" at bounding box center [1228, 357] width 47 height 25
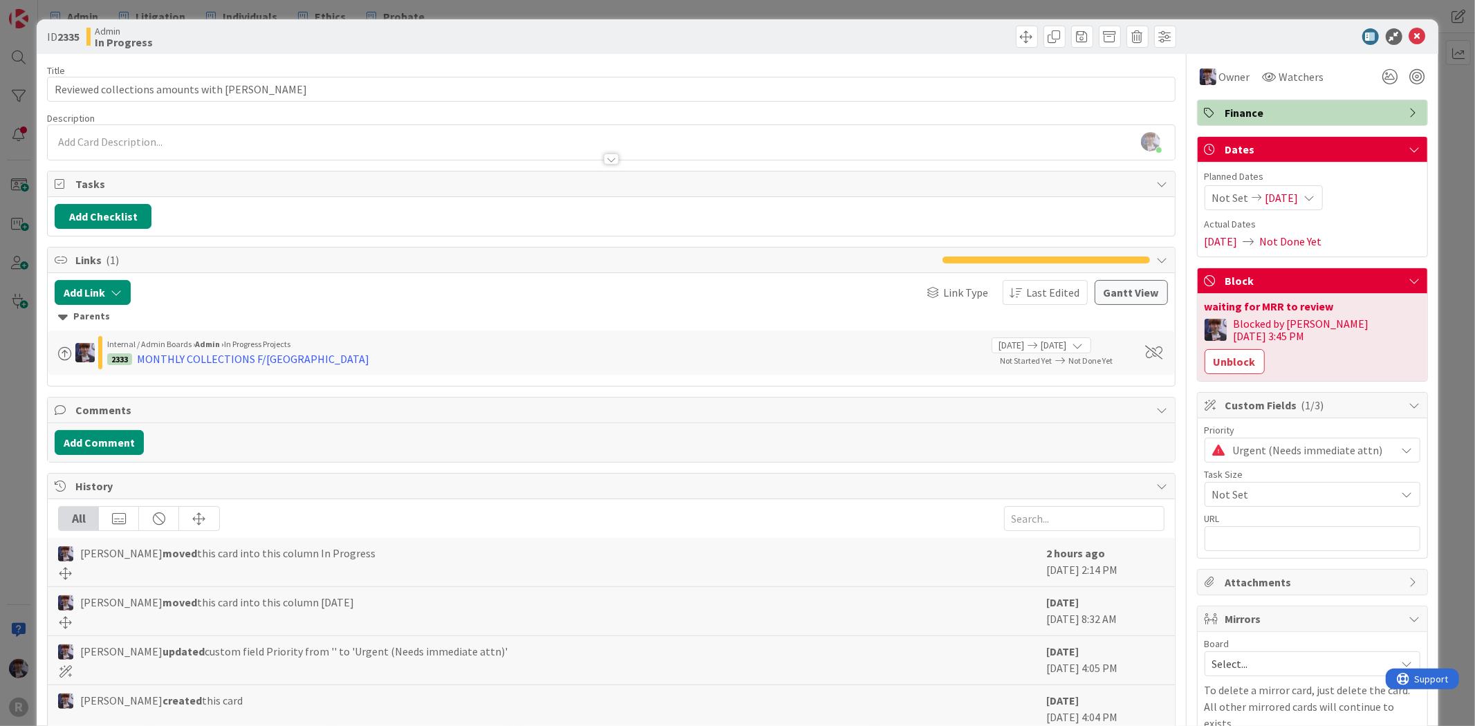
click at [1427, 166] on div "ID 2335 Admin In Progress Title 41 / 128 Reviewed collections amounts with [PER…" at bounding box center [737, 363] width 1475 height 726
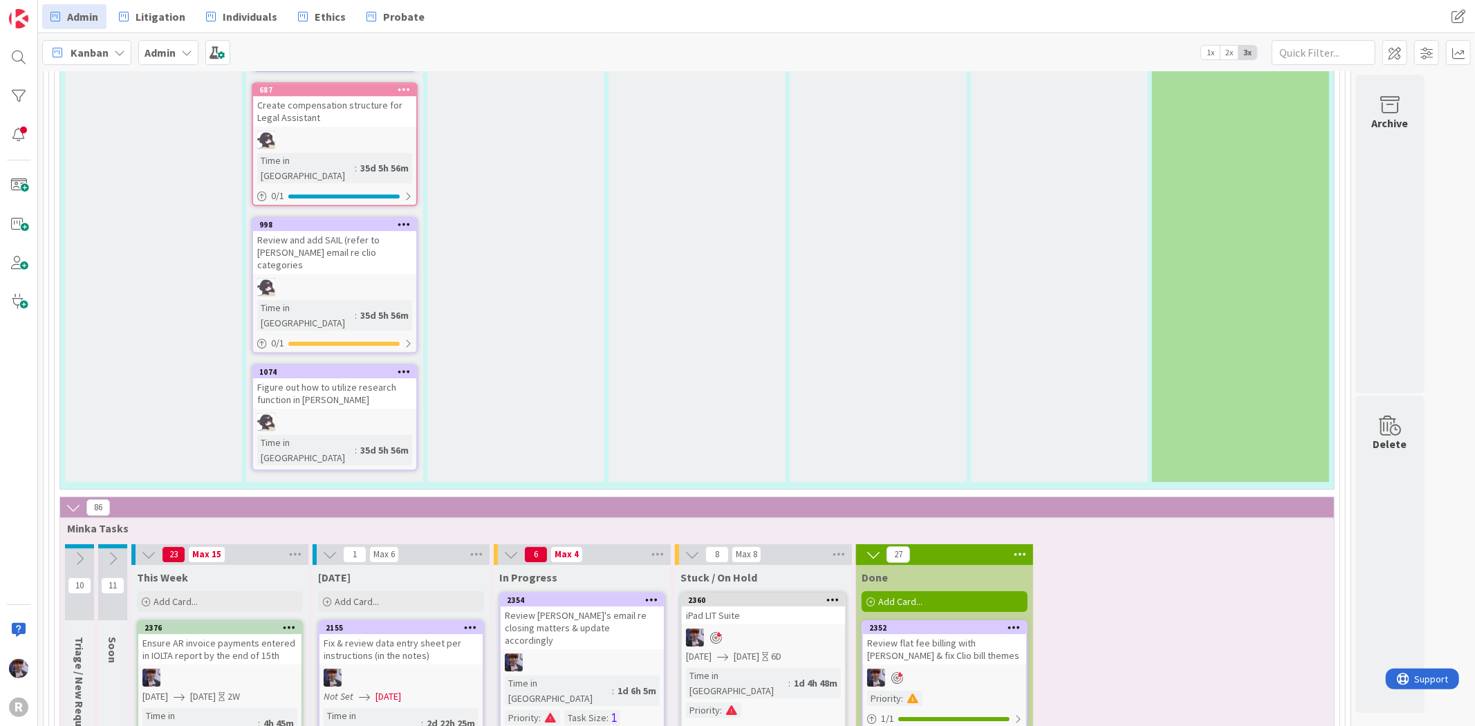
scroll to position [3453, 0]
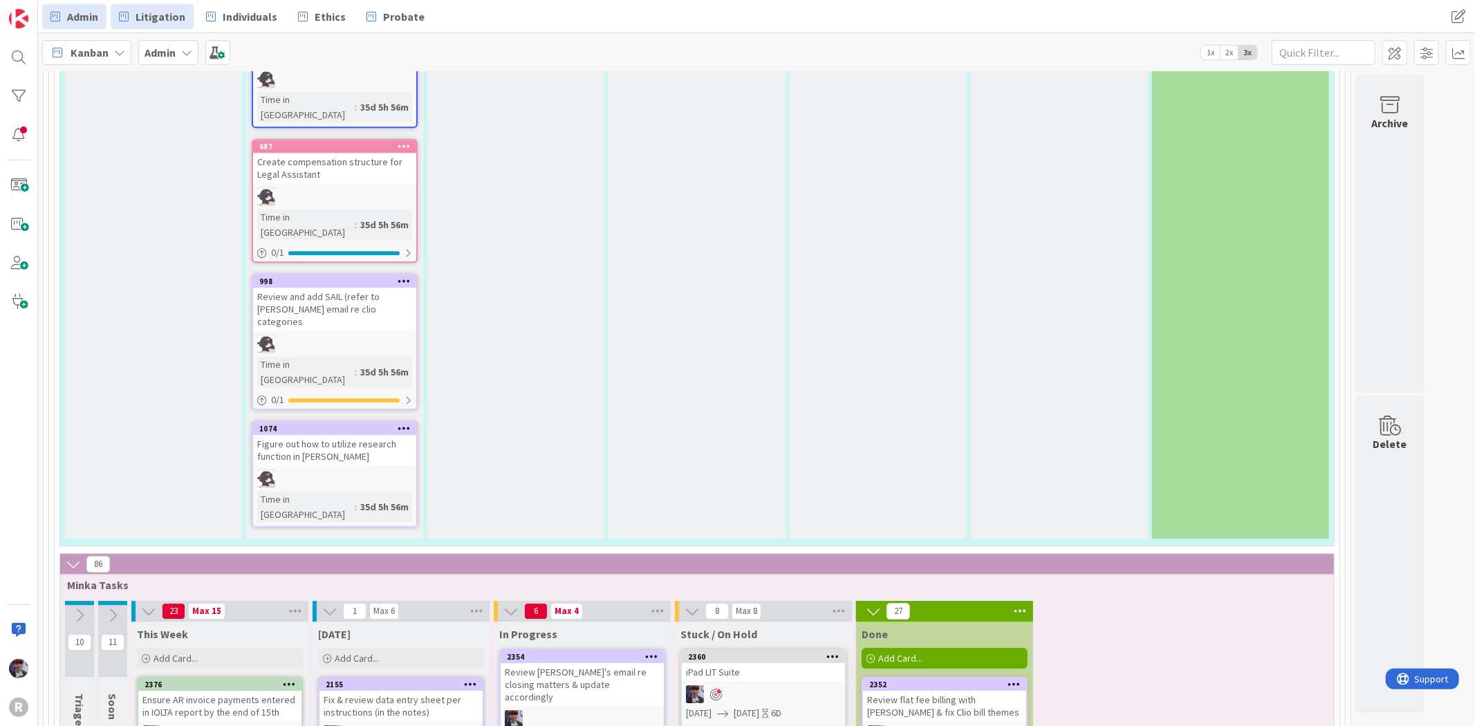
click at [171, 14] on span "Litigation" at bounding box center [161, 16] width 50 height 17
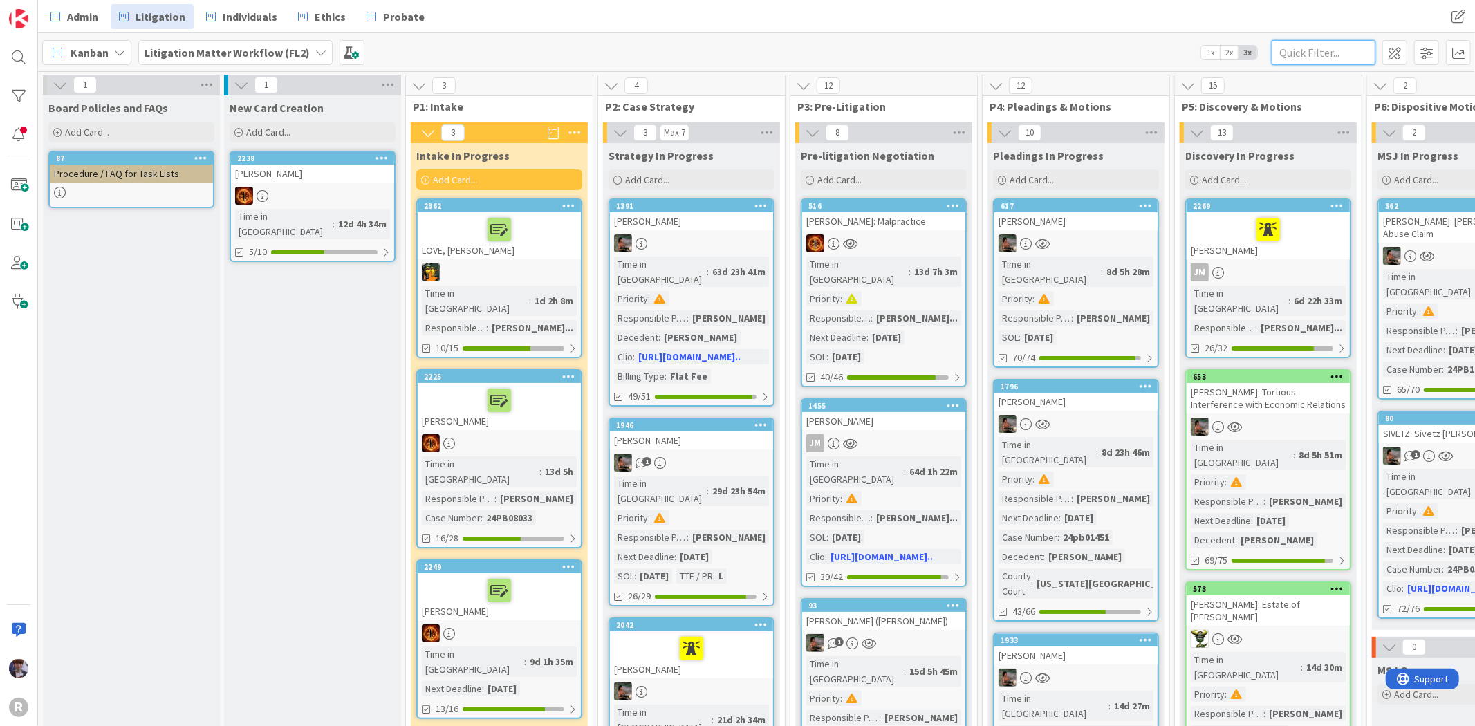
click at [1308, 52] on input "text" at bounding box center [1324, 52] width 104 height 25
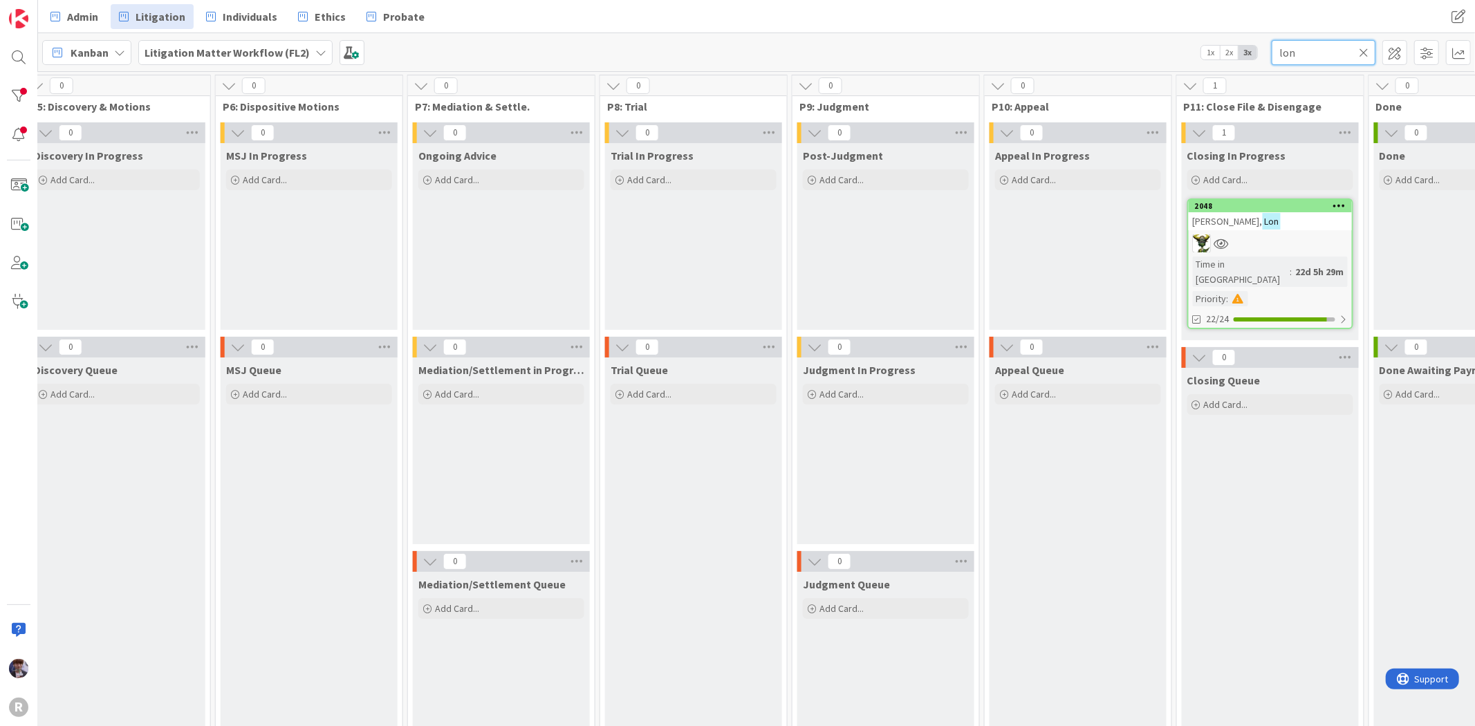
scroll to position [0, 1323]
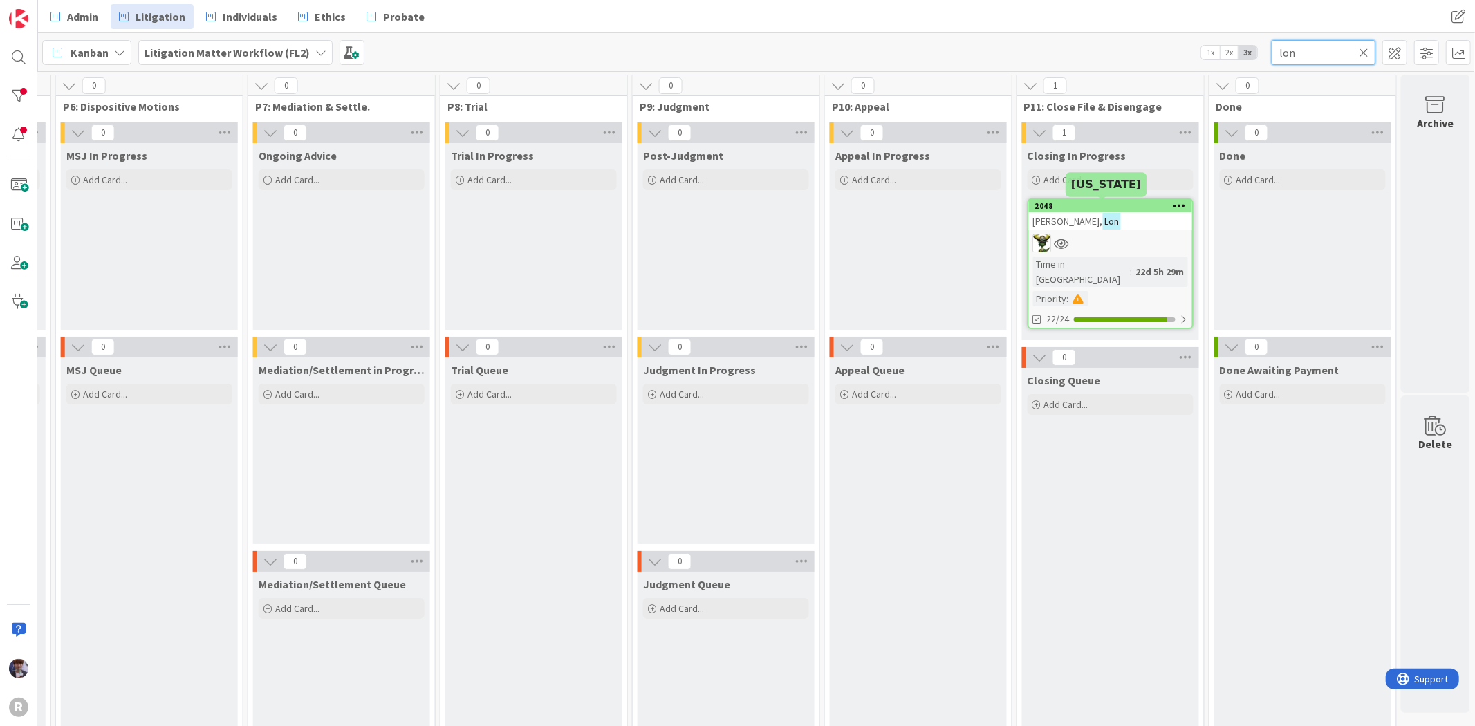
type input "lon"
click at [1079, 231] on link "2048 [PERSON_NAME] Time in [GEOGRAPHIC_DATA] : 22d 5h 29m Priority : 22/24" at bounding box center [1111, 263] width 166 height 131
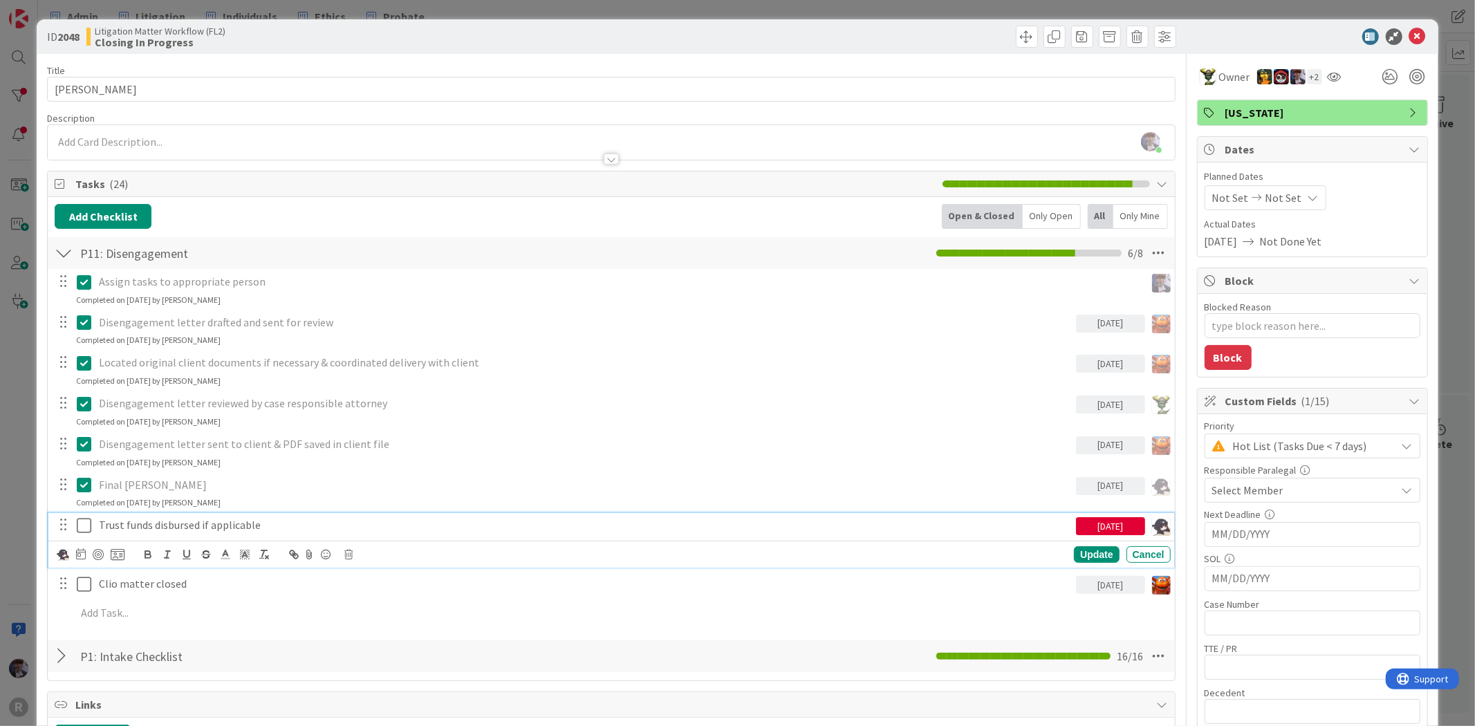
click at [84, 521] on icon at bounding box center [87, 525] width 21 height 17
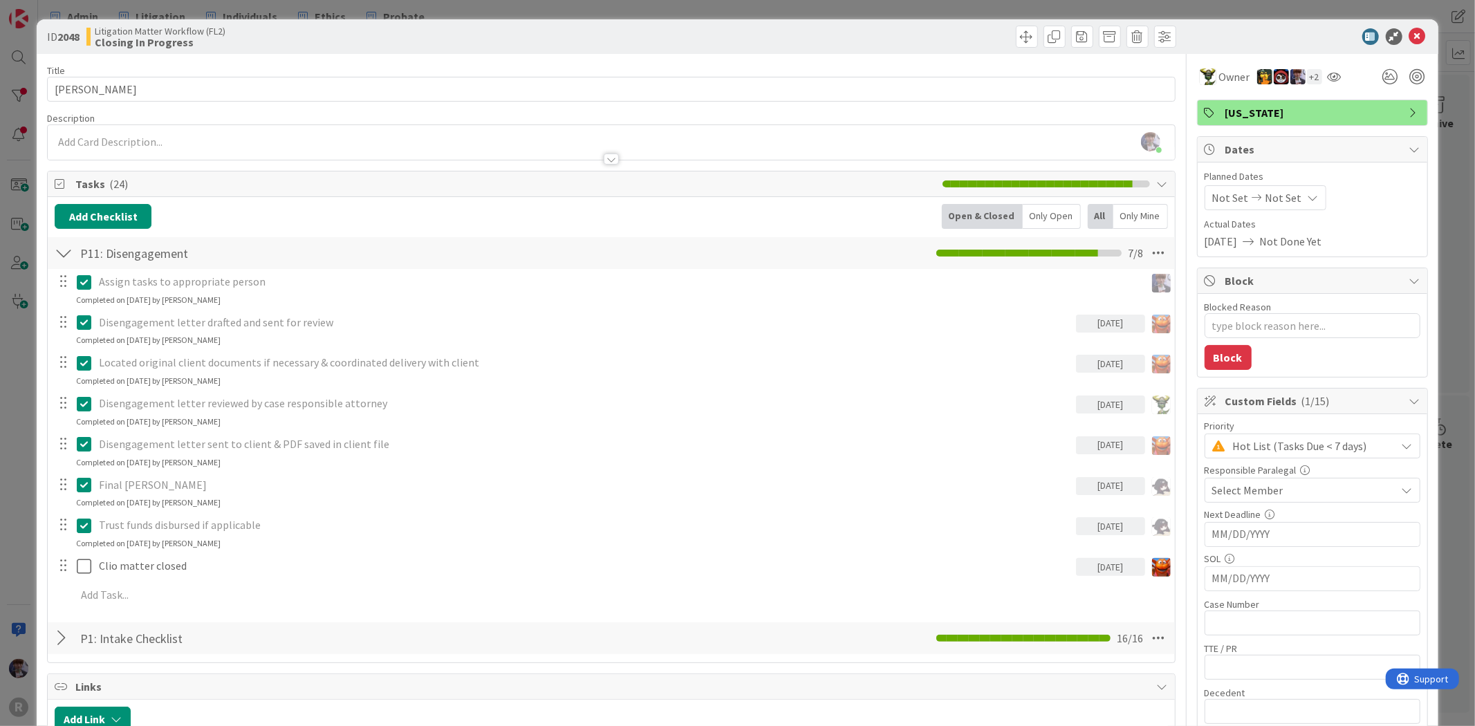
type textarea "x"
click at [26, 479] on div "ID 2048 Litigation Matter Workflow (FL2) Closing In Progress Title 10 / 128 [PE…" at bounding box center [737, 363] width 1475 height 726
